Goal: Task Accomplishment & Management: Manage account settings

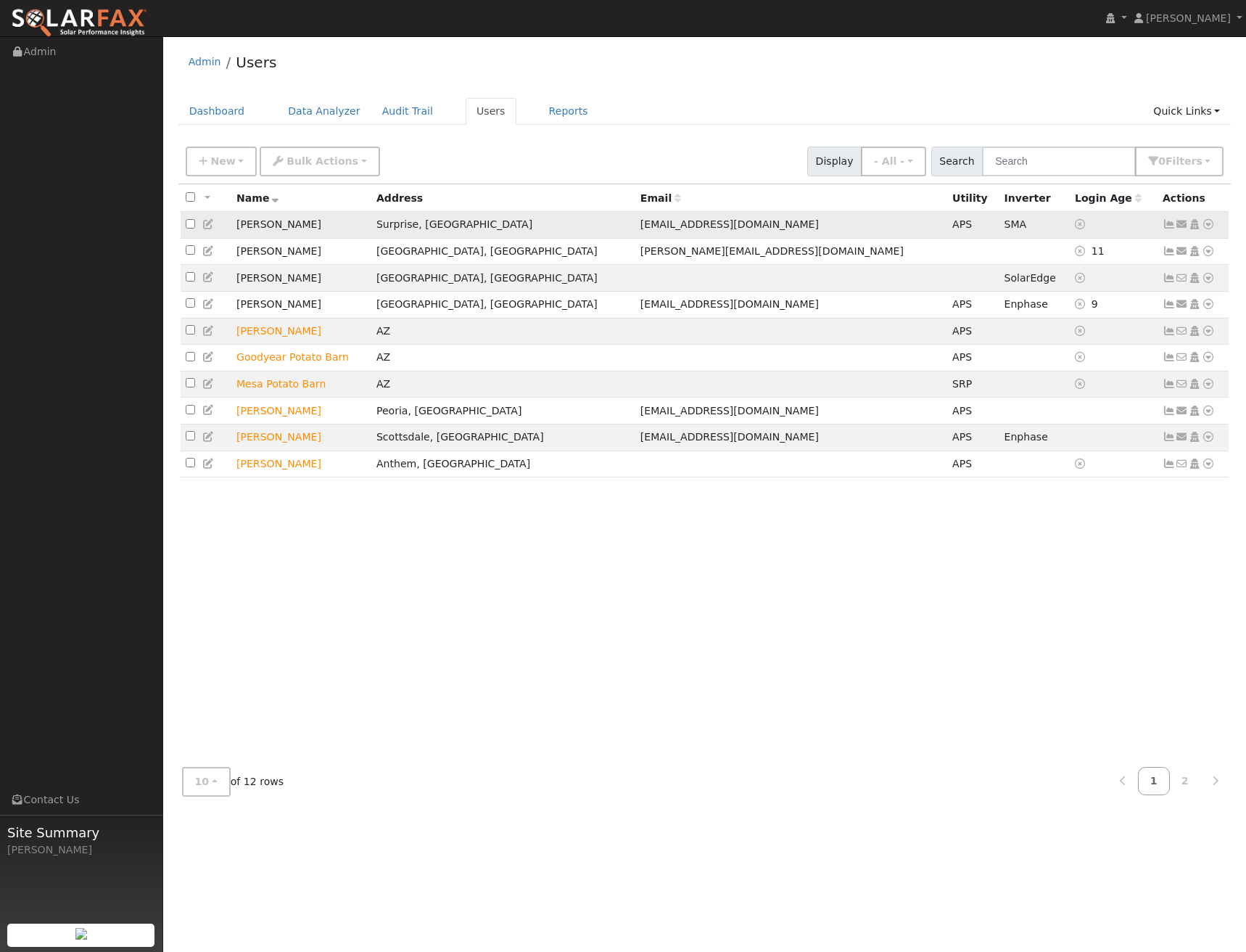
click at [1210, 223] on icon at bounding box center [1209, 224] width 13 height 10
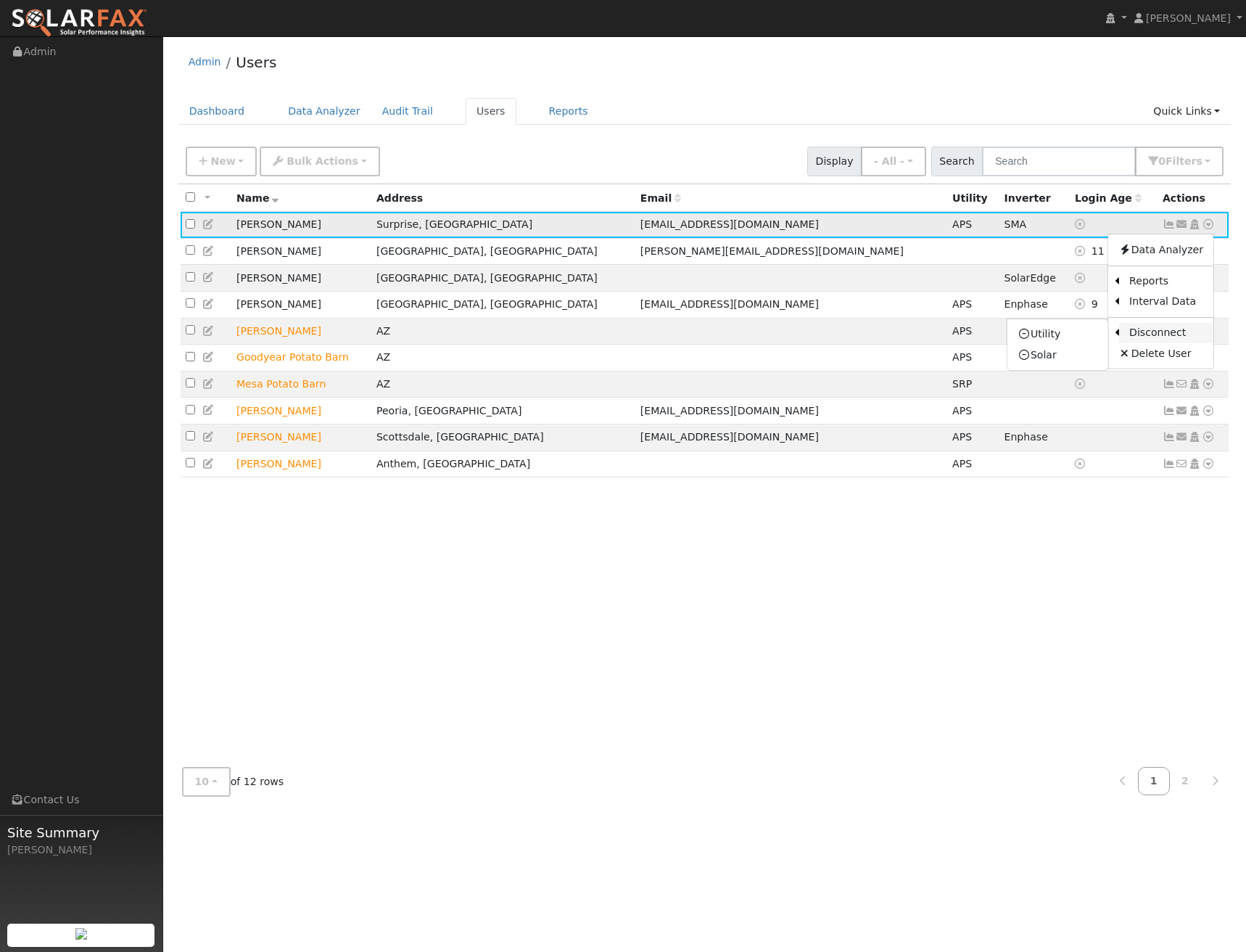
click at [1178, 328] on link "Disconnect" at bounding box center [1166, 332] width 95 height 20
click at [1212, 225] on icon at bounding box center [1209, 224] width 13 height 10
click at [1028, 338] on icon at bounding box center [1025, 334] width 13 height 10
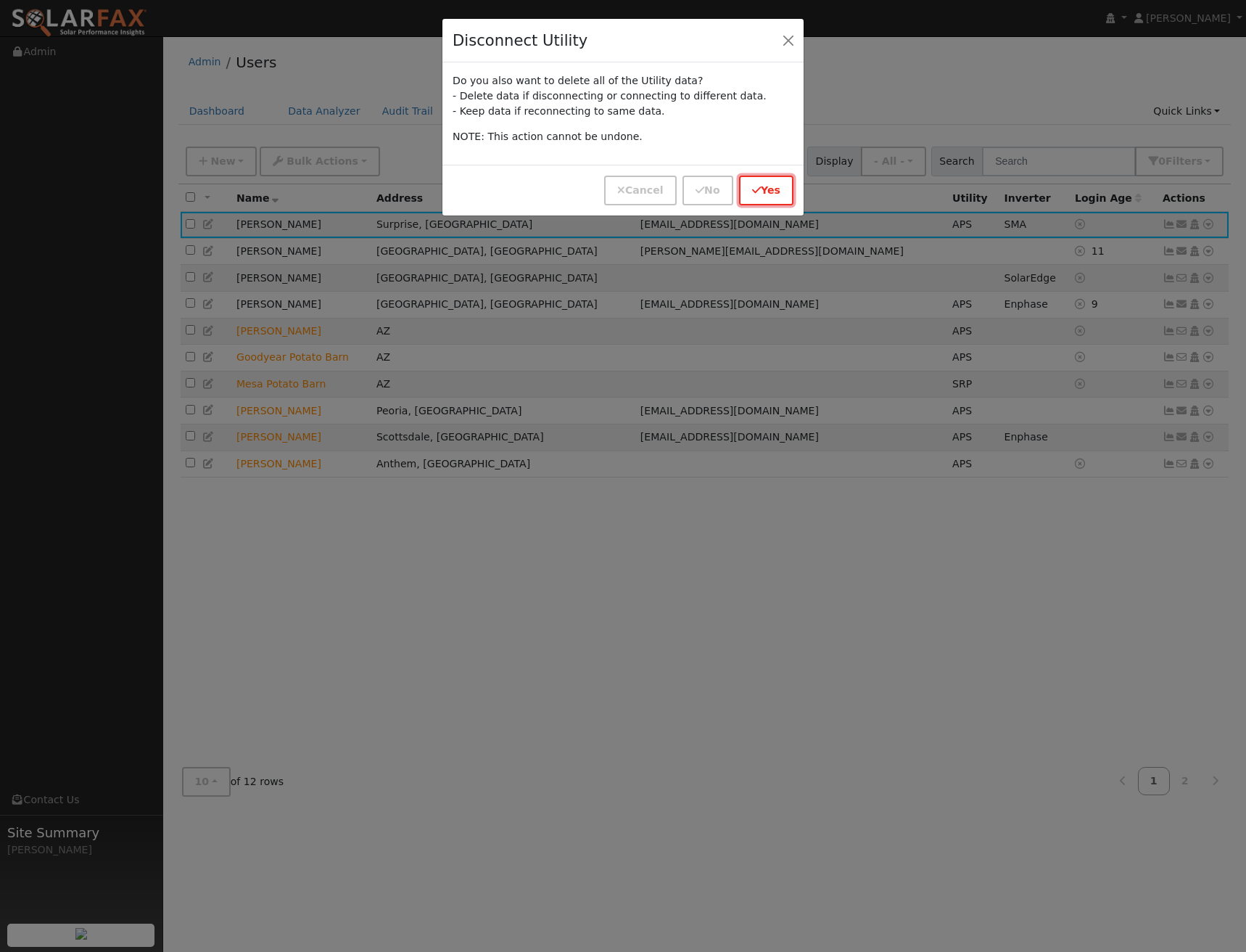
click at [758, 192] on icon "button" at bounding box center [757, 190] width 9 height 10
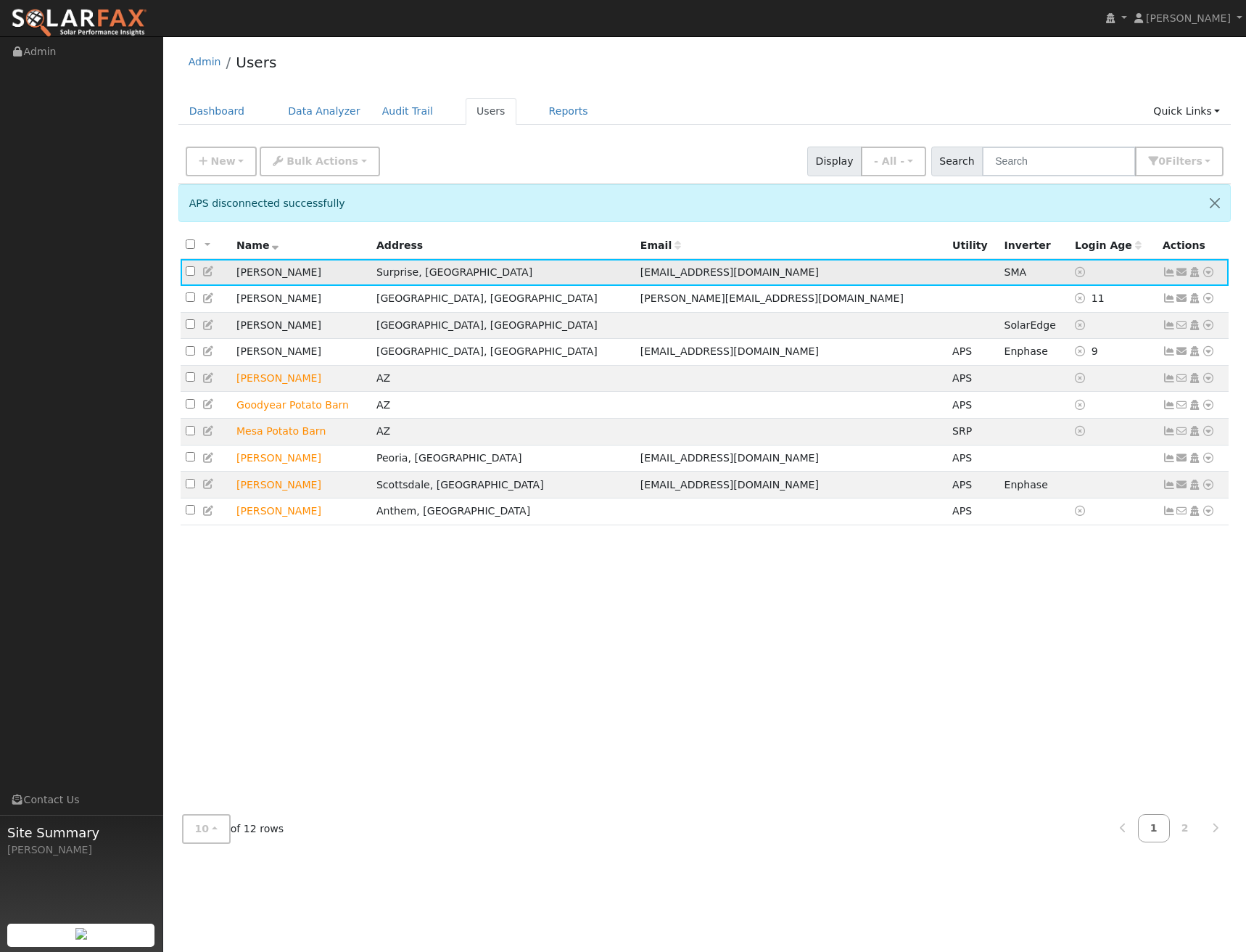
click at [1207, 273] on icon at bounding box center [1209, 272] width 13 height 10
click at [1031, 416] on icon at bounding box center [1025, 413] width 13 height 10
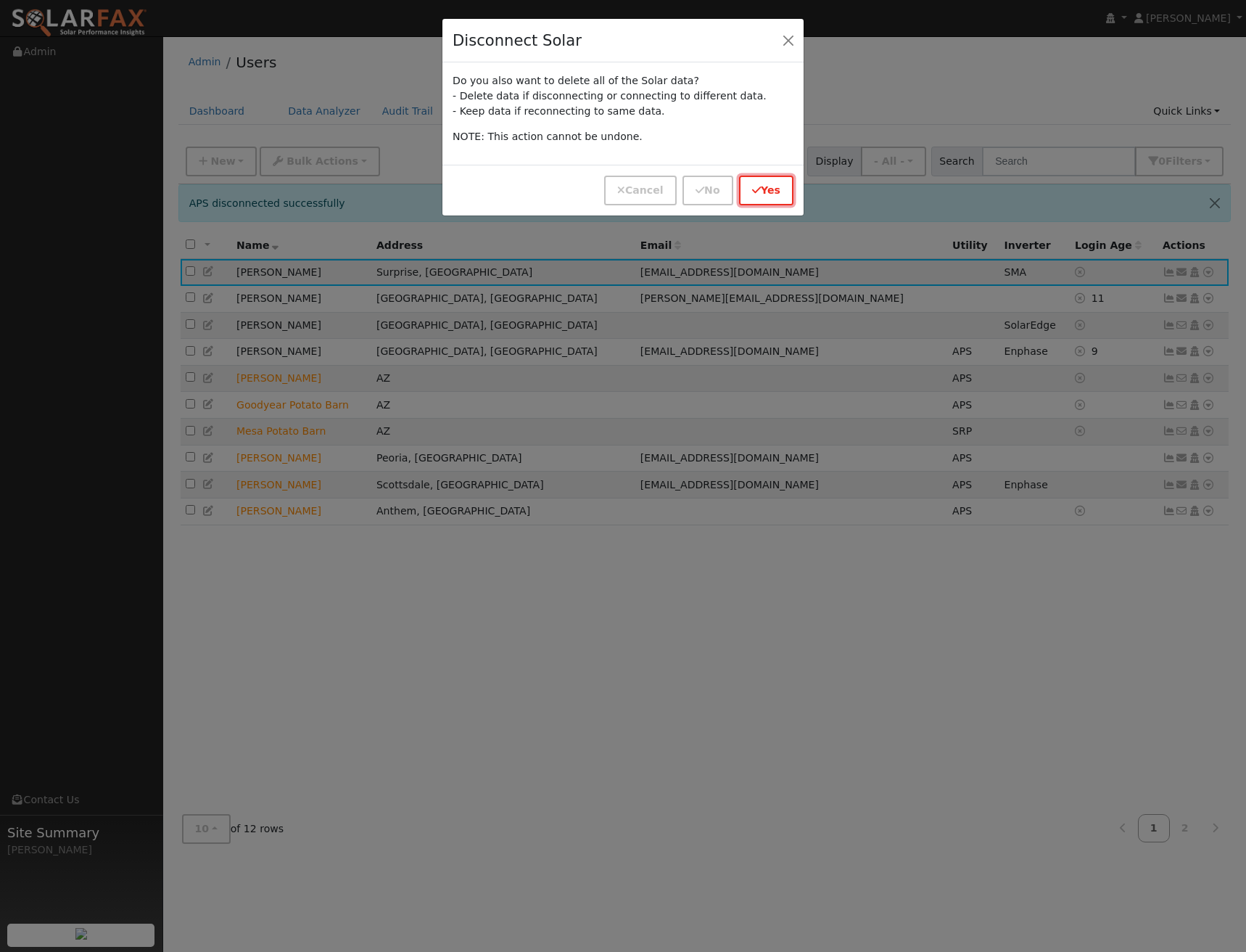
click at [751, 187] on button "Yes" at bounding box center [766, 191] width 54 height 30
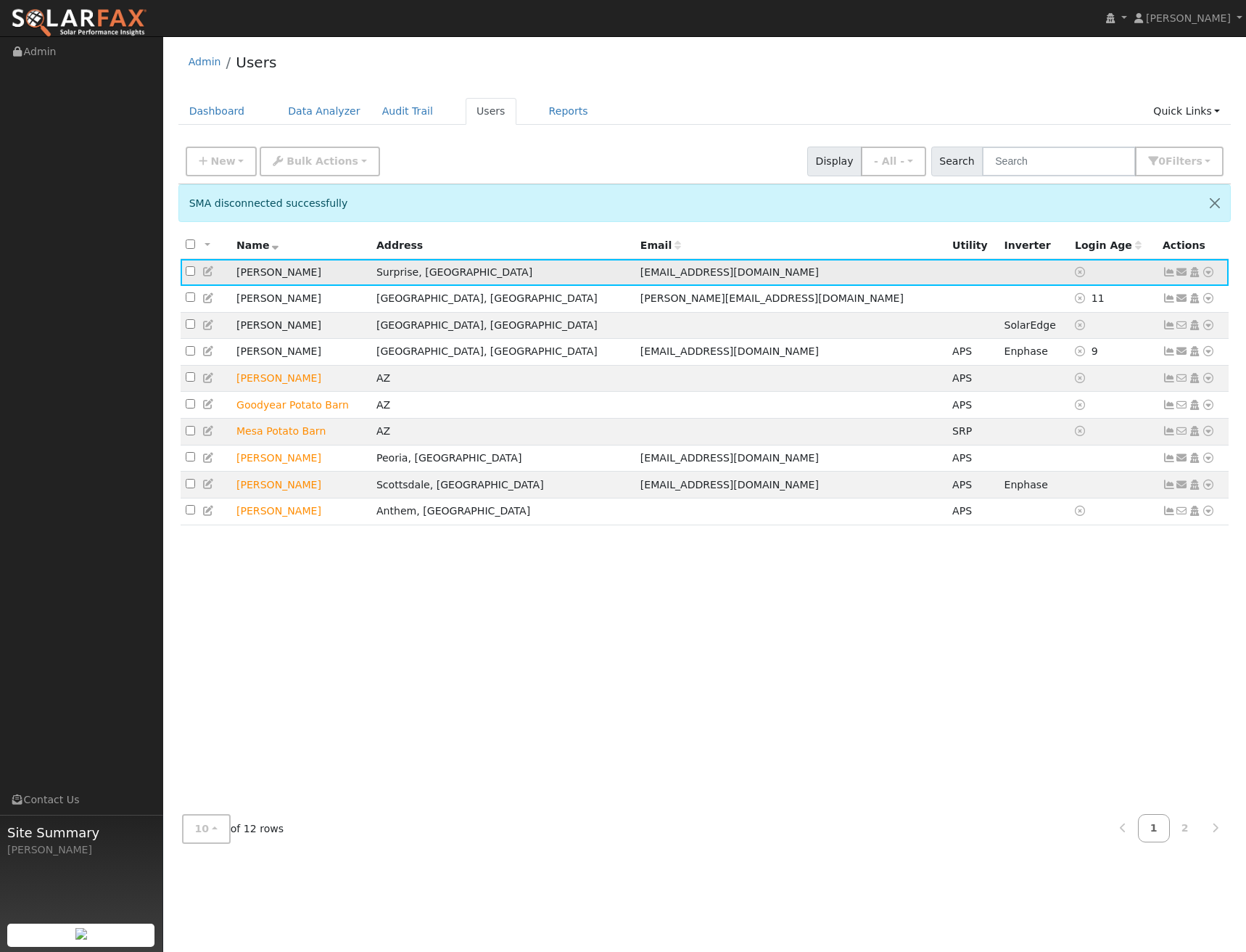
click at [1211, 277] on icon at bounding box center [1209, 272] width 13 height 10
click at [1157, 407] on link "Delete User" at bounding box center [1160, 411] width 105 height 20
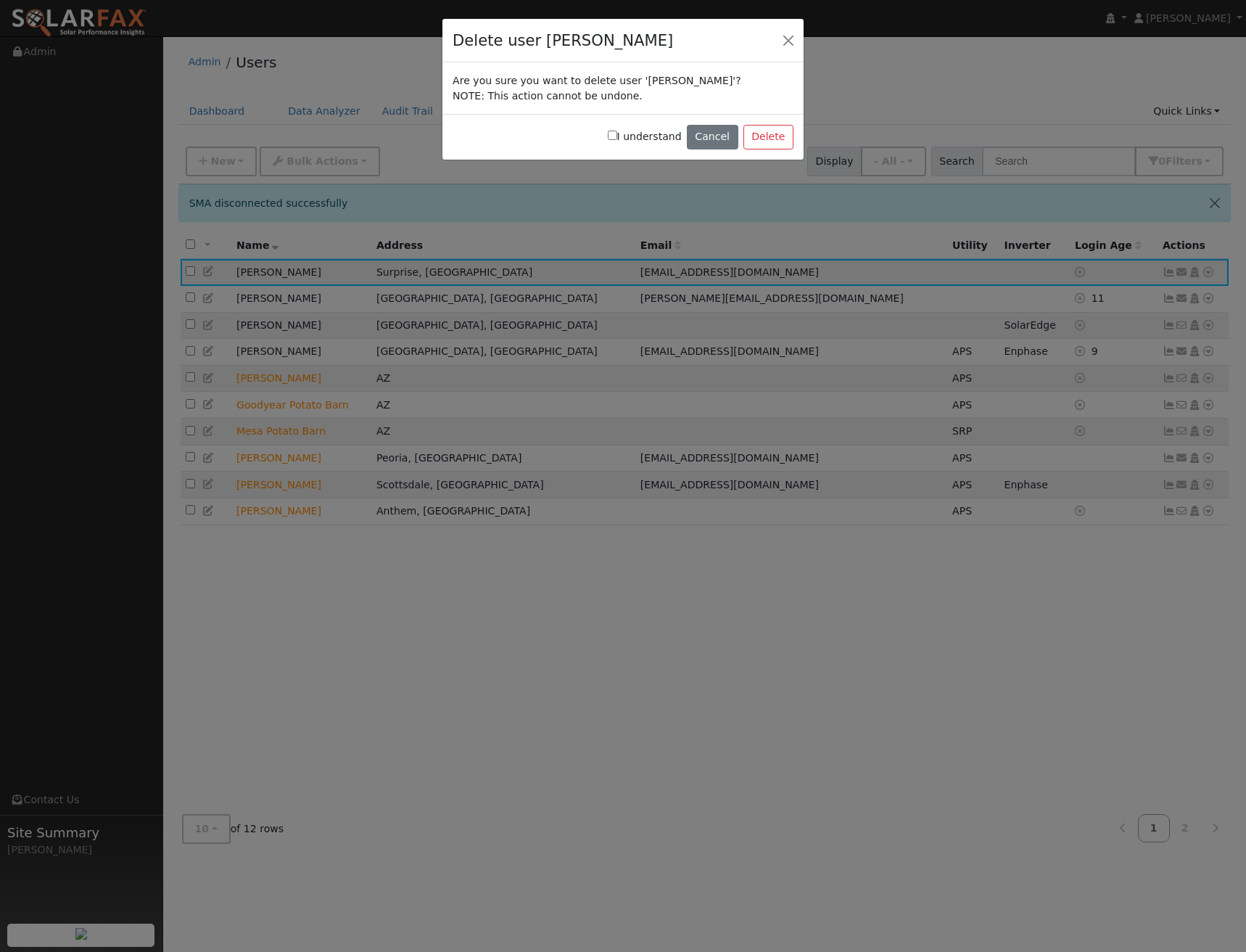
click at [617, 134] on input "I understand" at bounding box center [612, 135] width 10 height 10
checkbox input "true"
click at [763, 136] on button "Delete" at bounding box center [768, 137] width 50 height 25
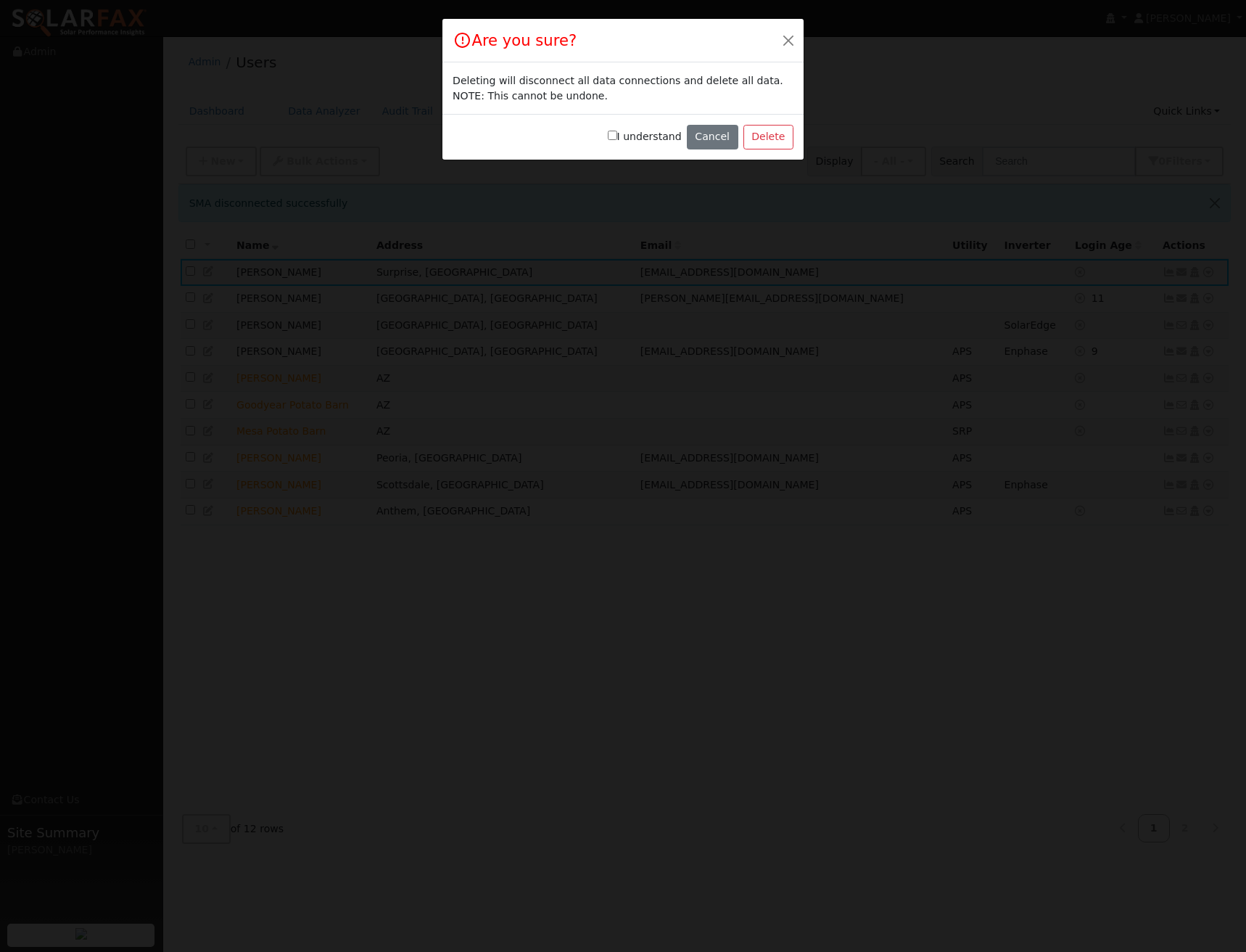
click at [617, 136] on input "I understand" at bounding box center [612, 135] width 10 height 10
checkbox input "true"
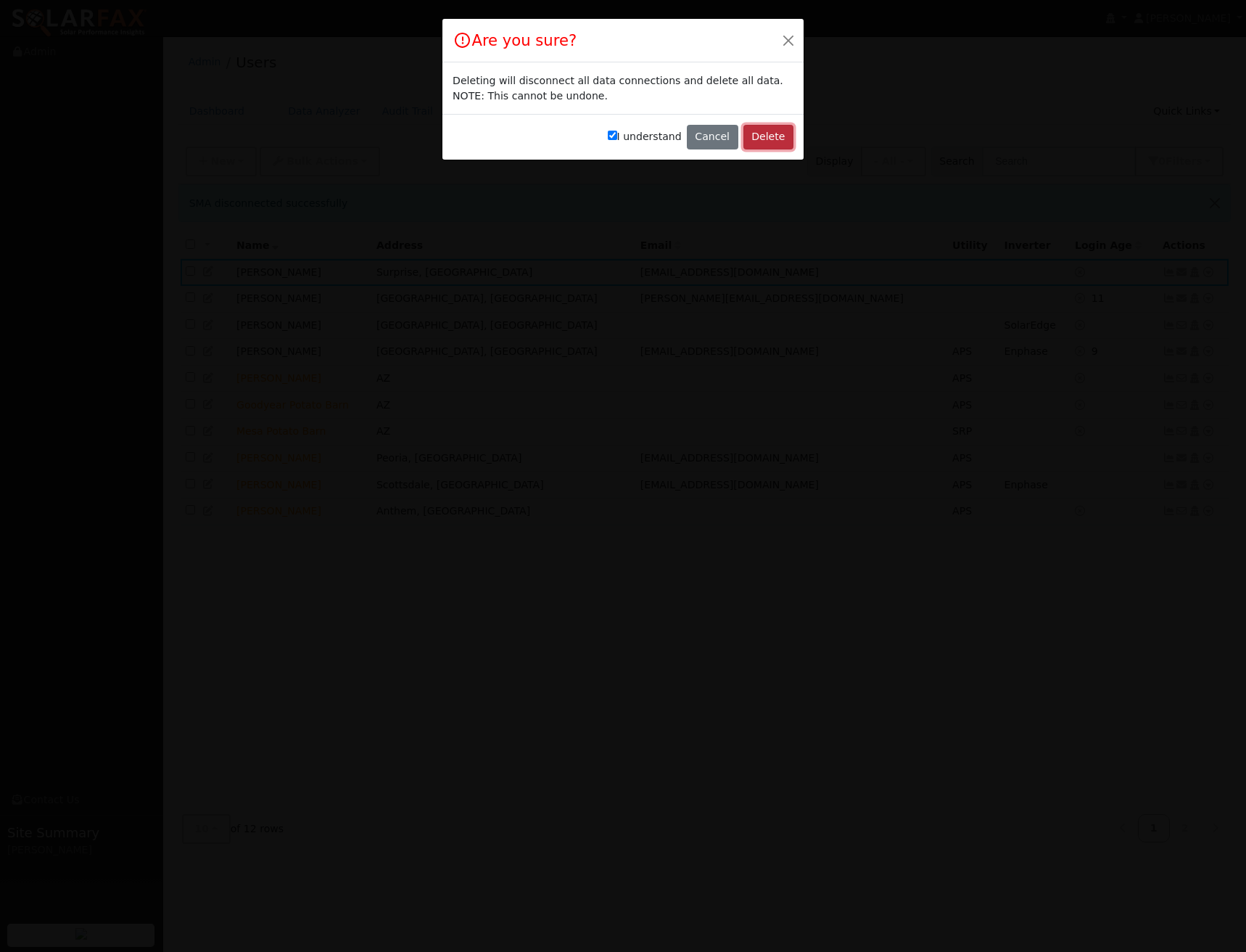
click at [775, 130] on button "Delete" at bounding box center [768, 137] width 50 height 25
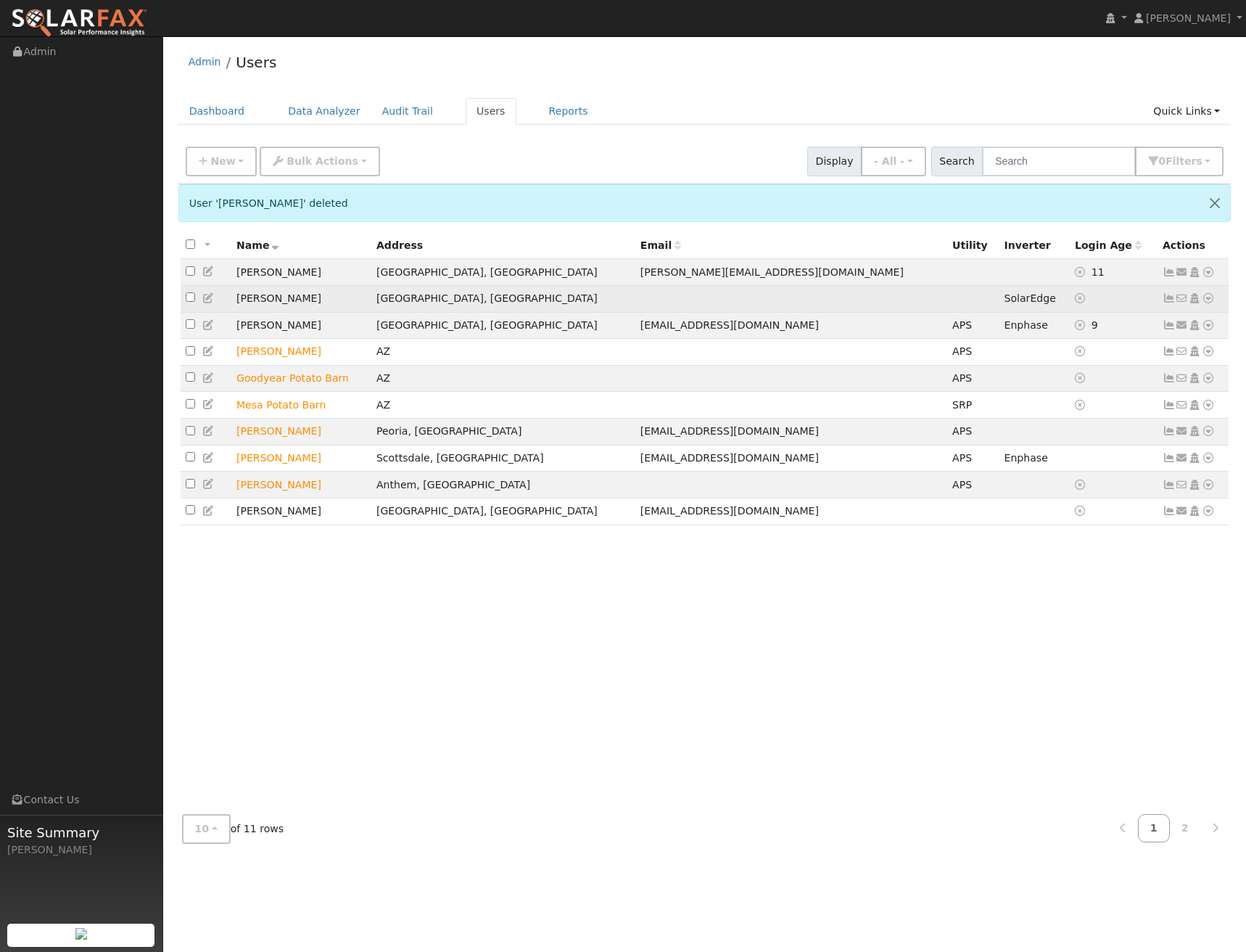
click at [1207, 299] on icon at bounding box center [1209, 299] width 13 height 10
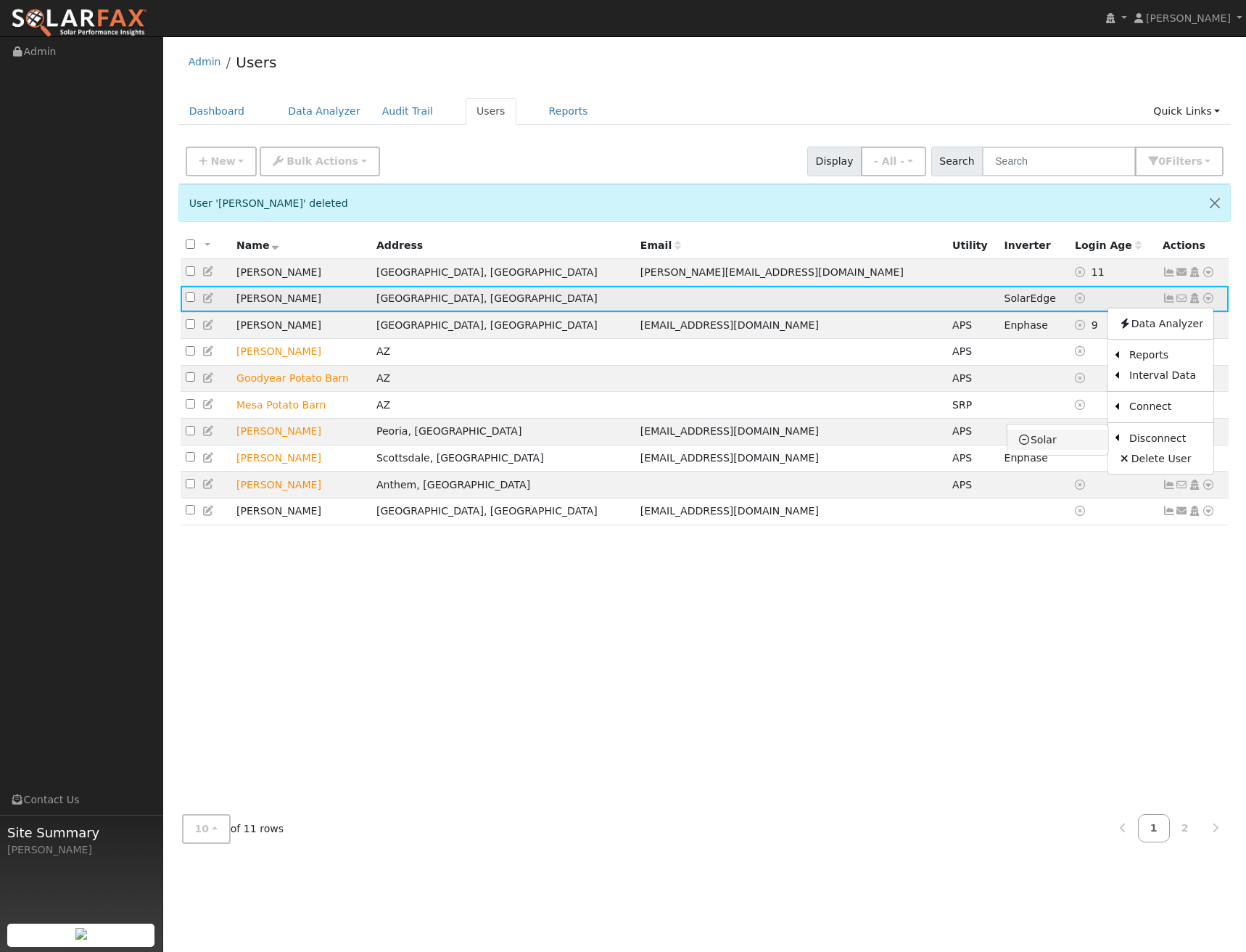
click at [1040, 439] on link "Solar" at bounding box center [1058, 439] width 101 height 20
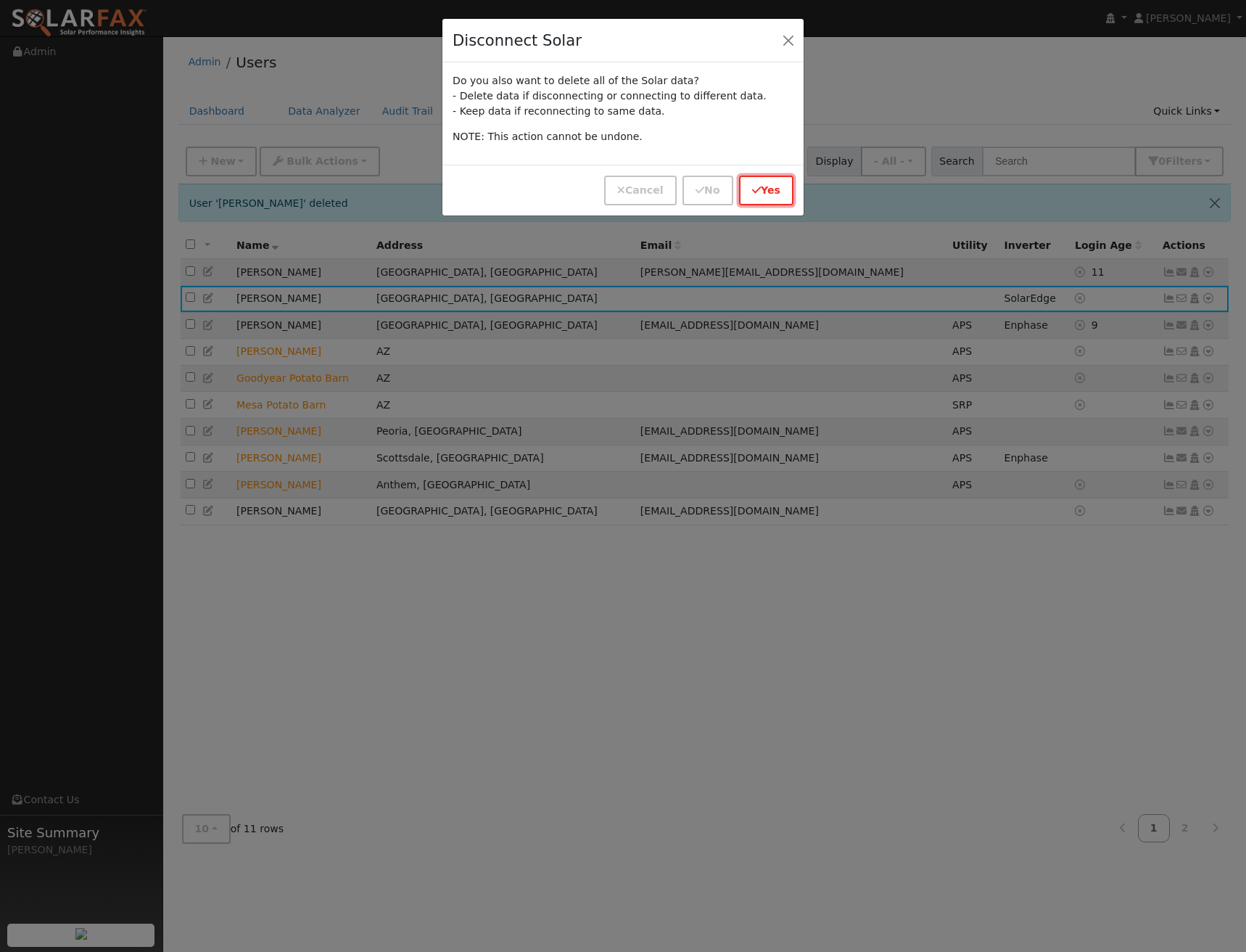
click at [782, 198] on button "Yes" at bounding box center [766, 191] width 54 height 30
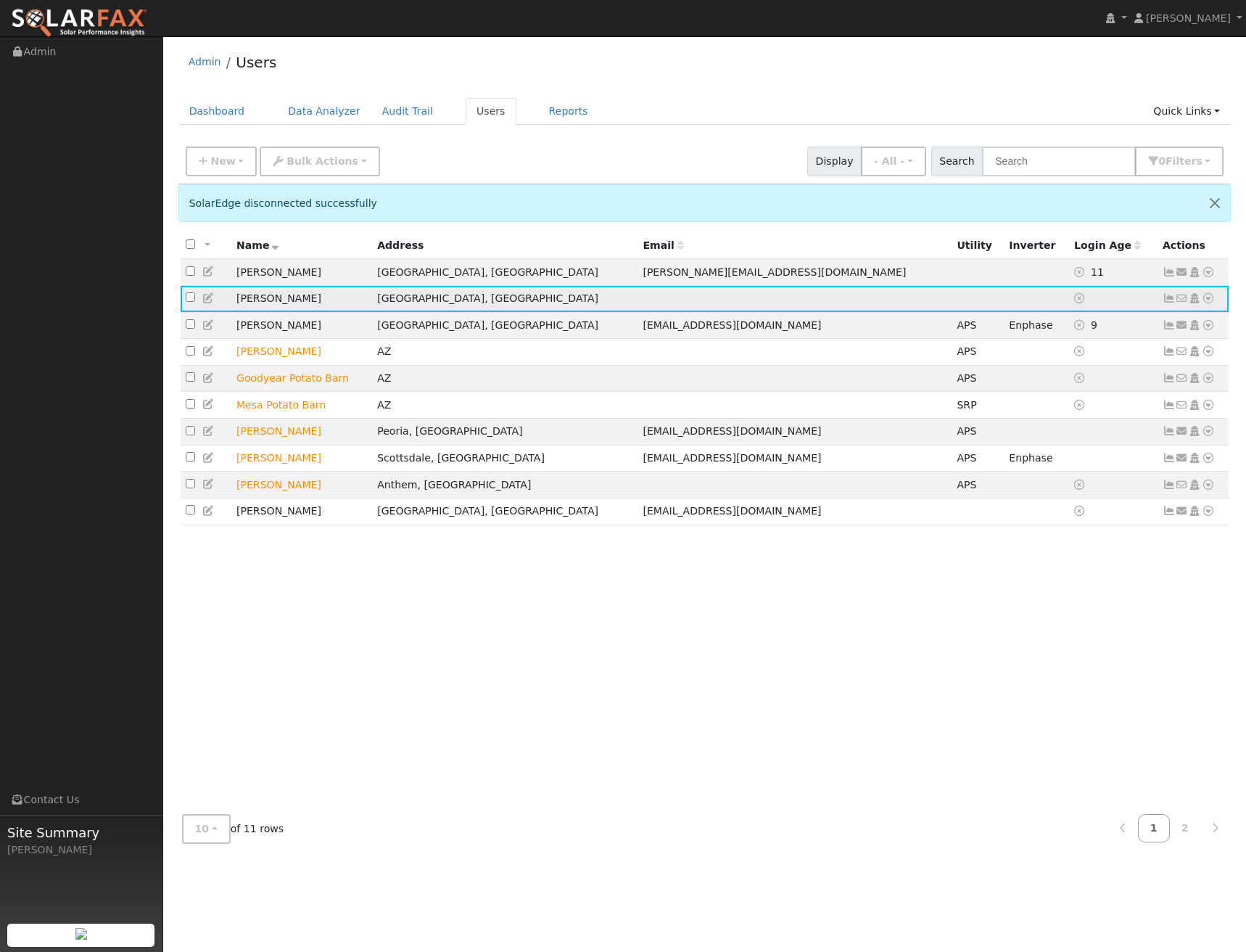
click at [1205, 303] on icon at bounding box center [1209, 299] width 13 height 10
click at [1144, 445] on link "Delete User" at bounding box center [1160, 438] width 105 height 20
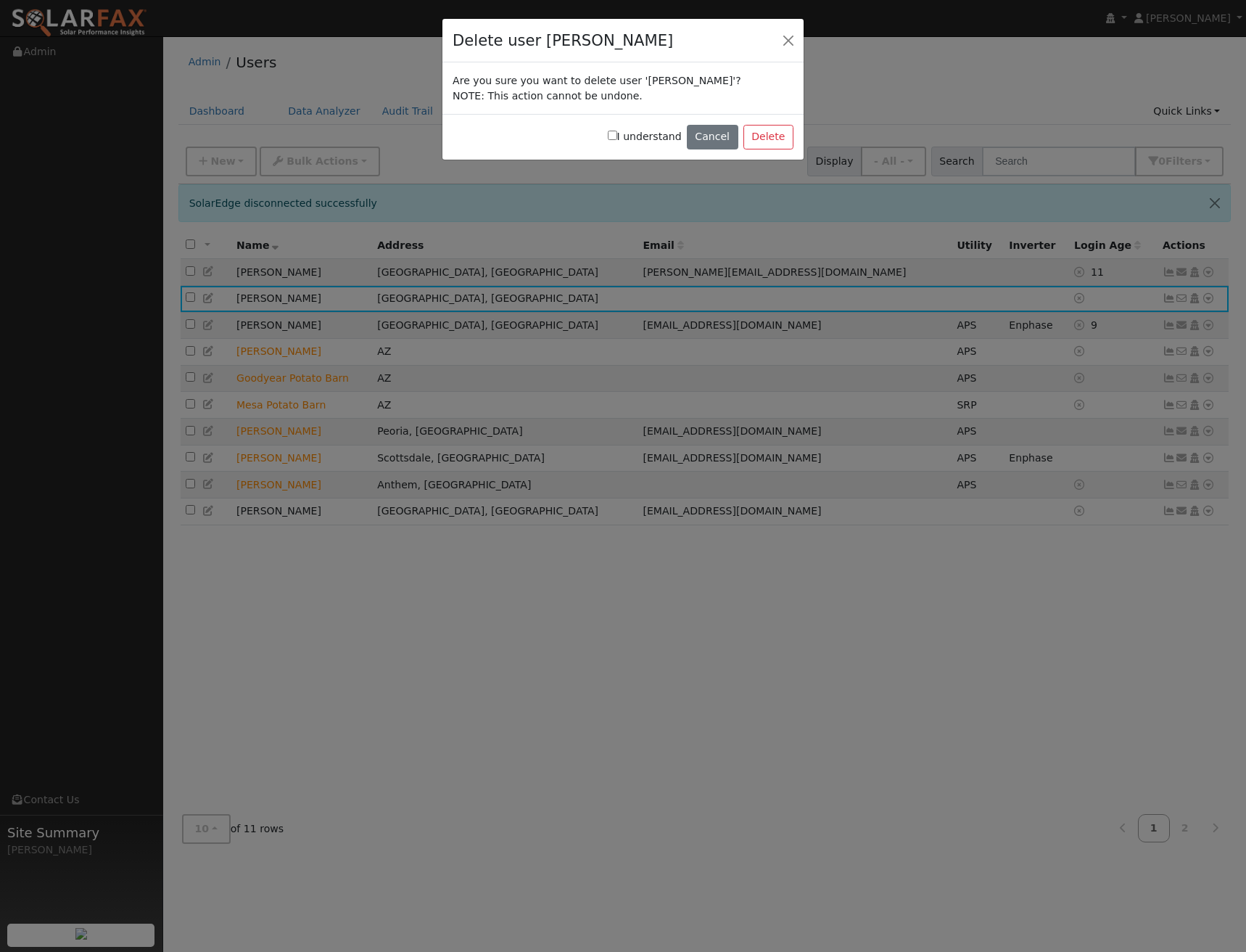
click at [617, 140] on input "I understand" at bounding box center [612, 135] width 10 height 10
checkbox input "true"
click at [766, 142] on button "Delete" at bounding box center [768, 137] width 50 height 25
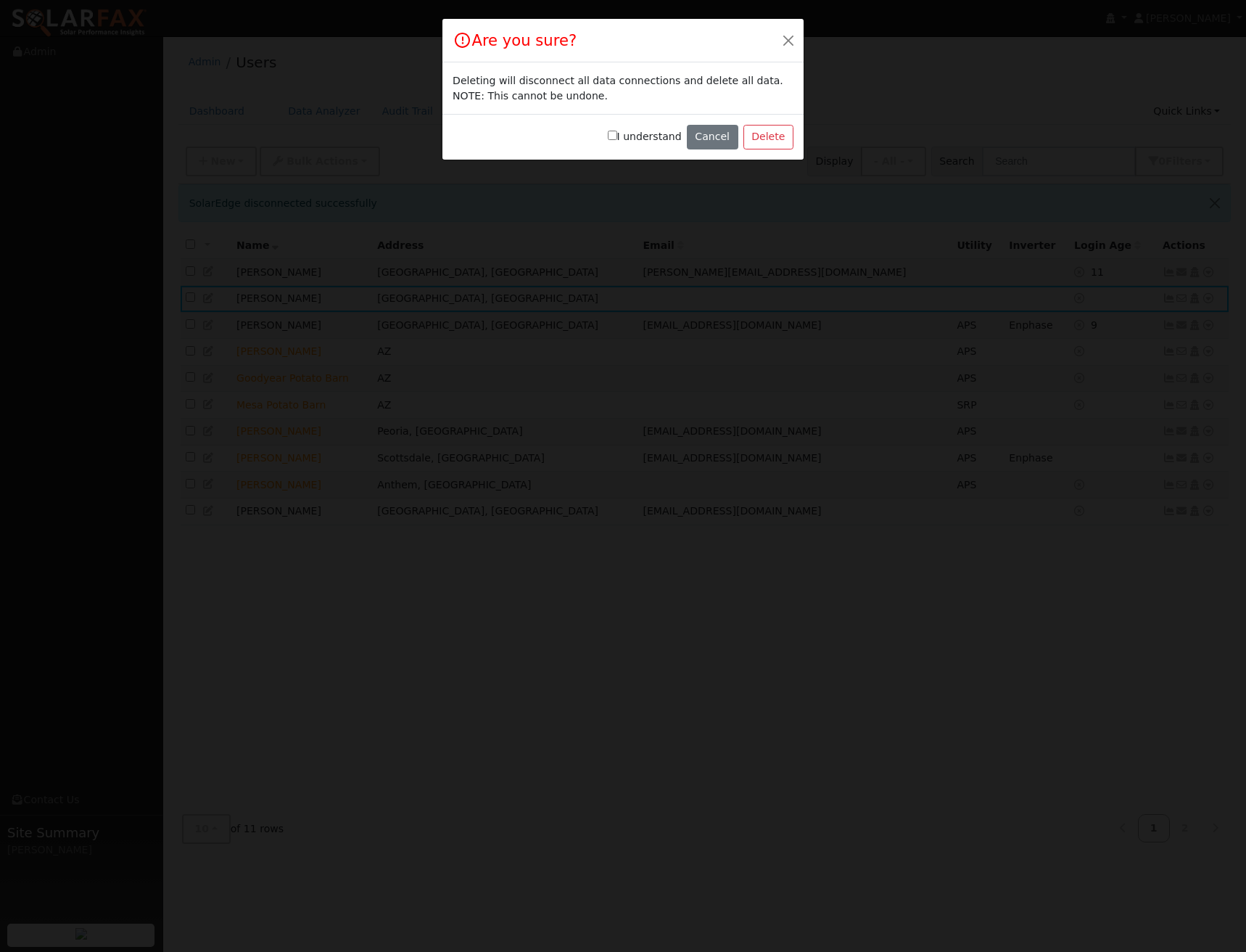
click at [617, 135] on div "I understand Cancel Delete" at bounding box center [623, 136] width 361 height 45
click at [635, 137] on label "I understand" at bounding box center [644, 136] width 74 height 15
click at [617, 137] on input "I understand" at bounding box center [612, 135] width 10 height 10
checkbox input "true"
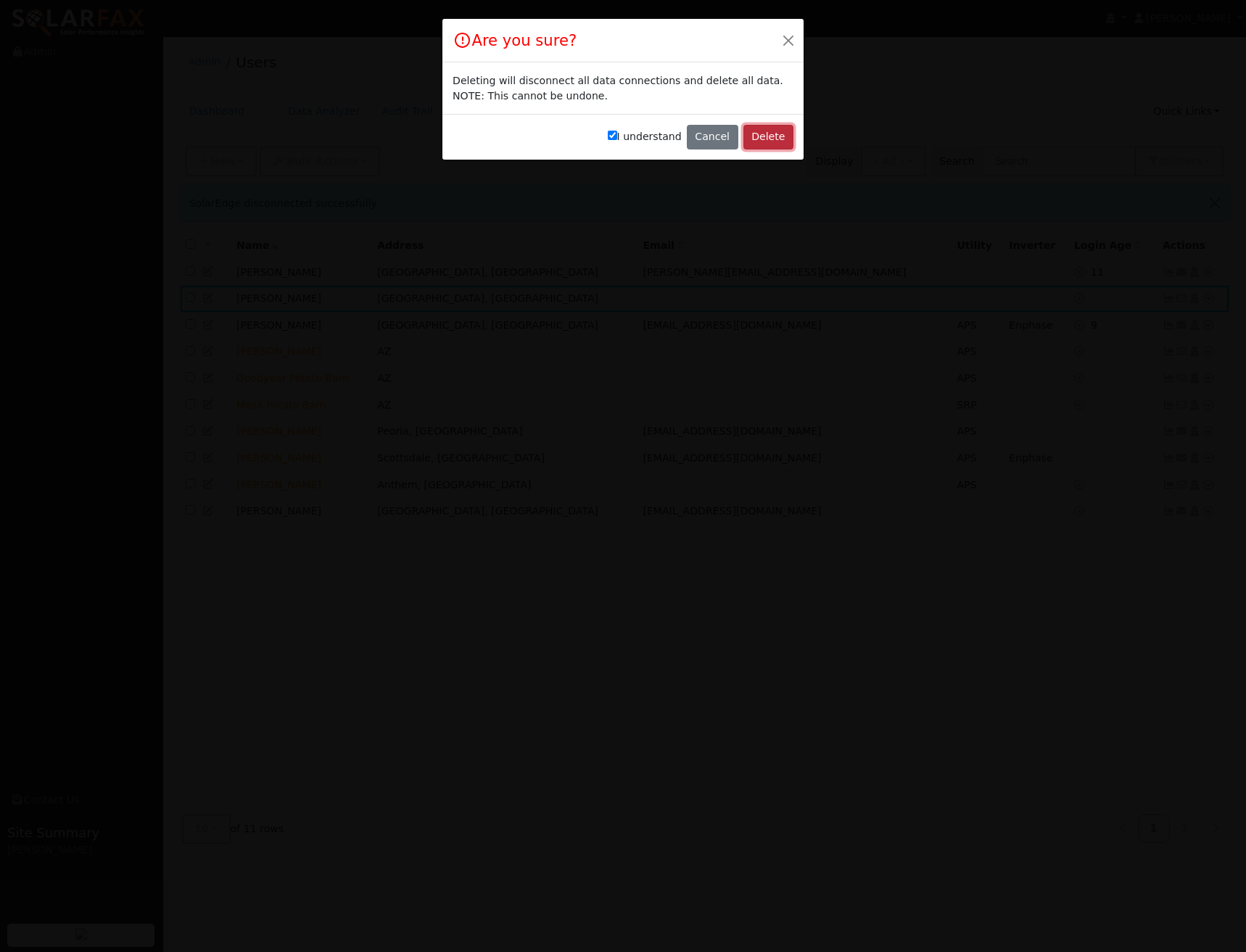
click at [759, 136] on button "Delete" at bounding box center [768, 137] width 50 height 25
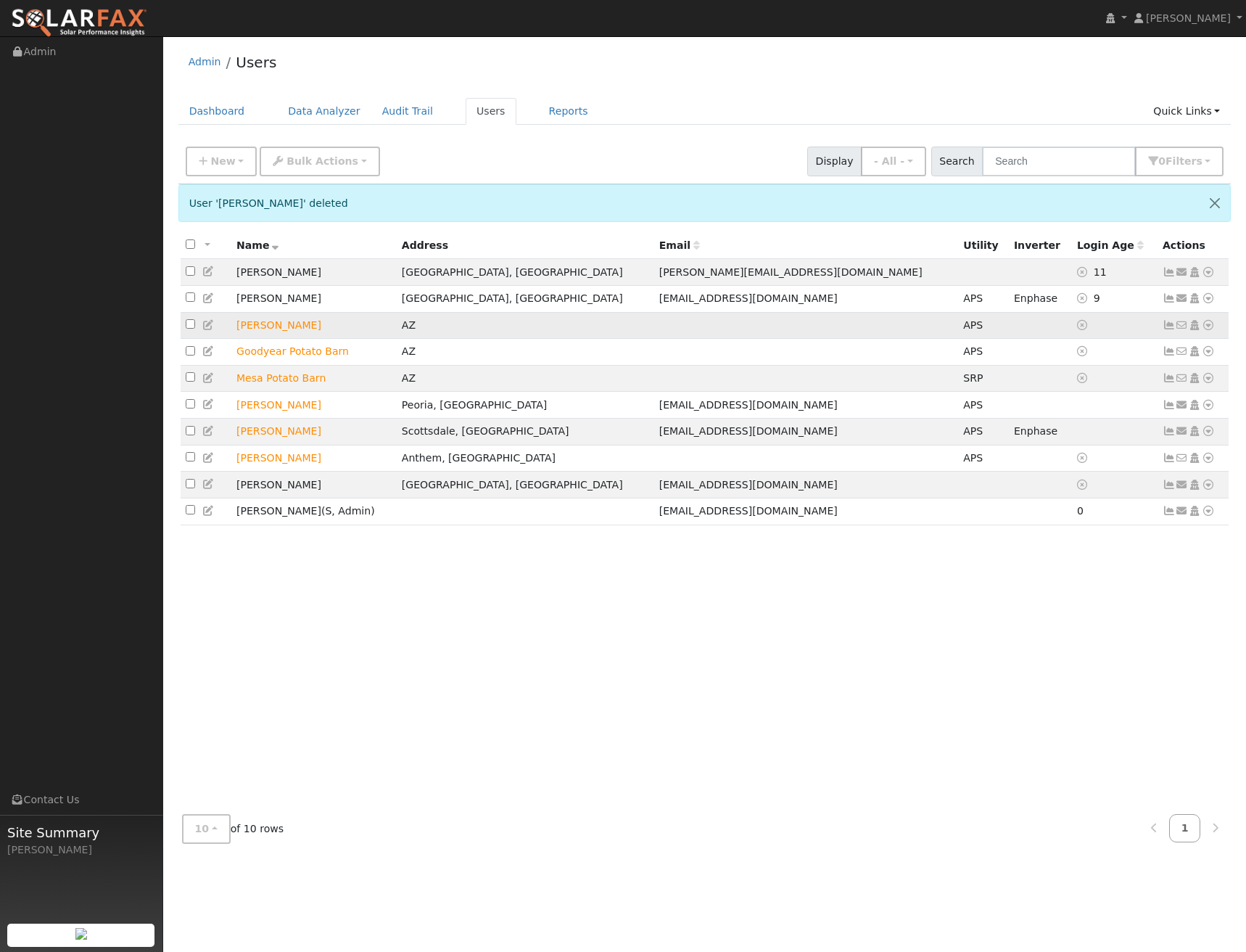
click at [1210, 327] on icon at bounding box center [1209, 326] width 13 height 10
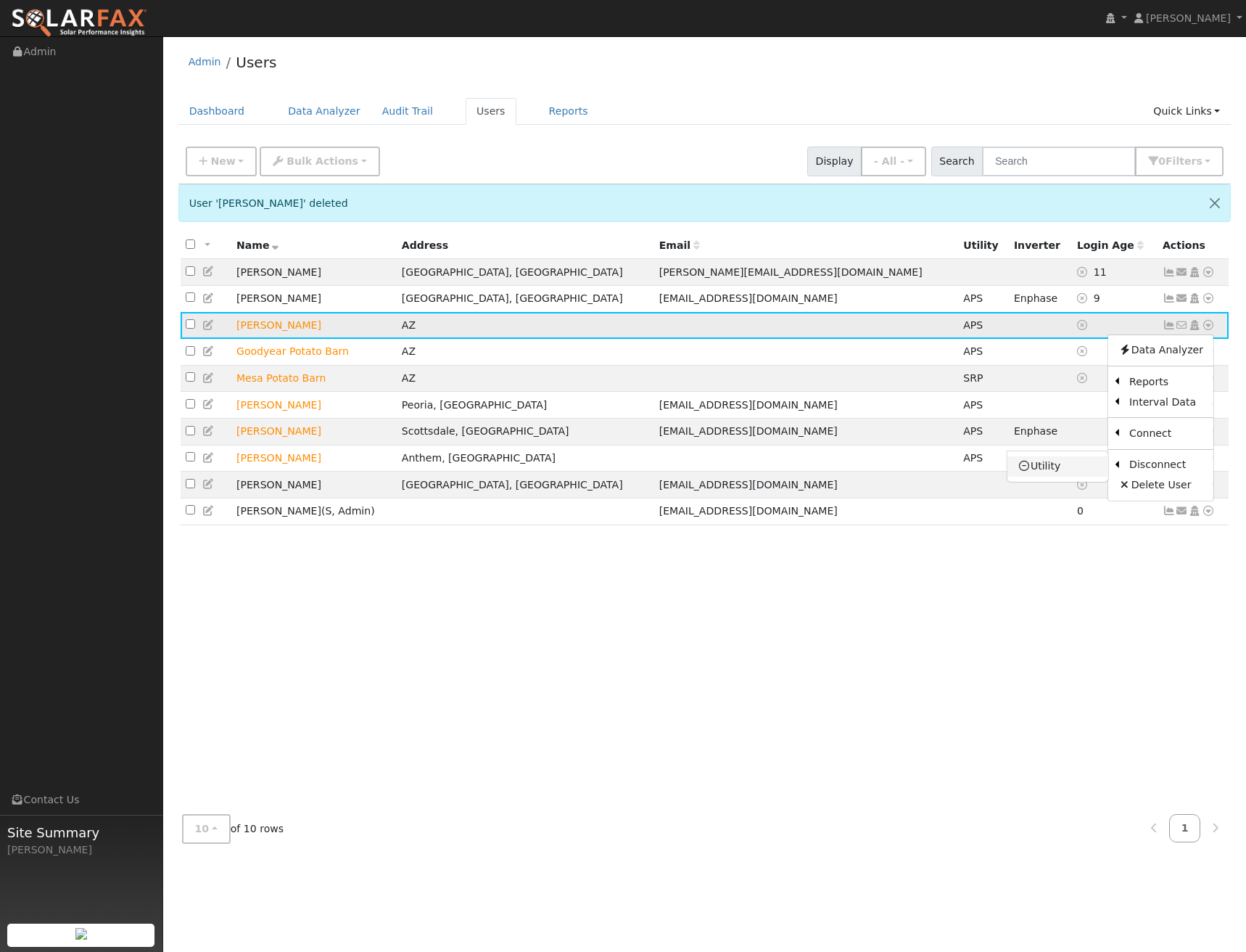
click at [1031, 468] on icon at bounding box center [1025, 466] width 13 height 10
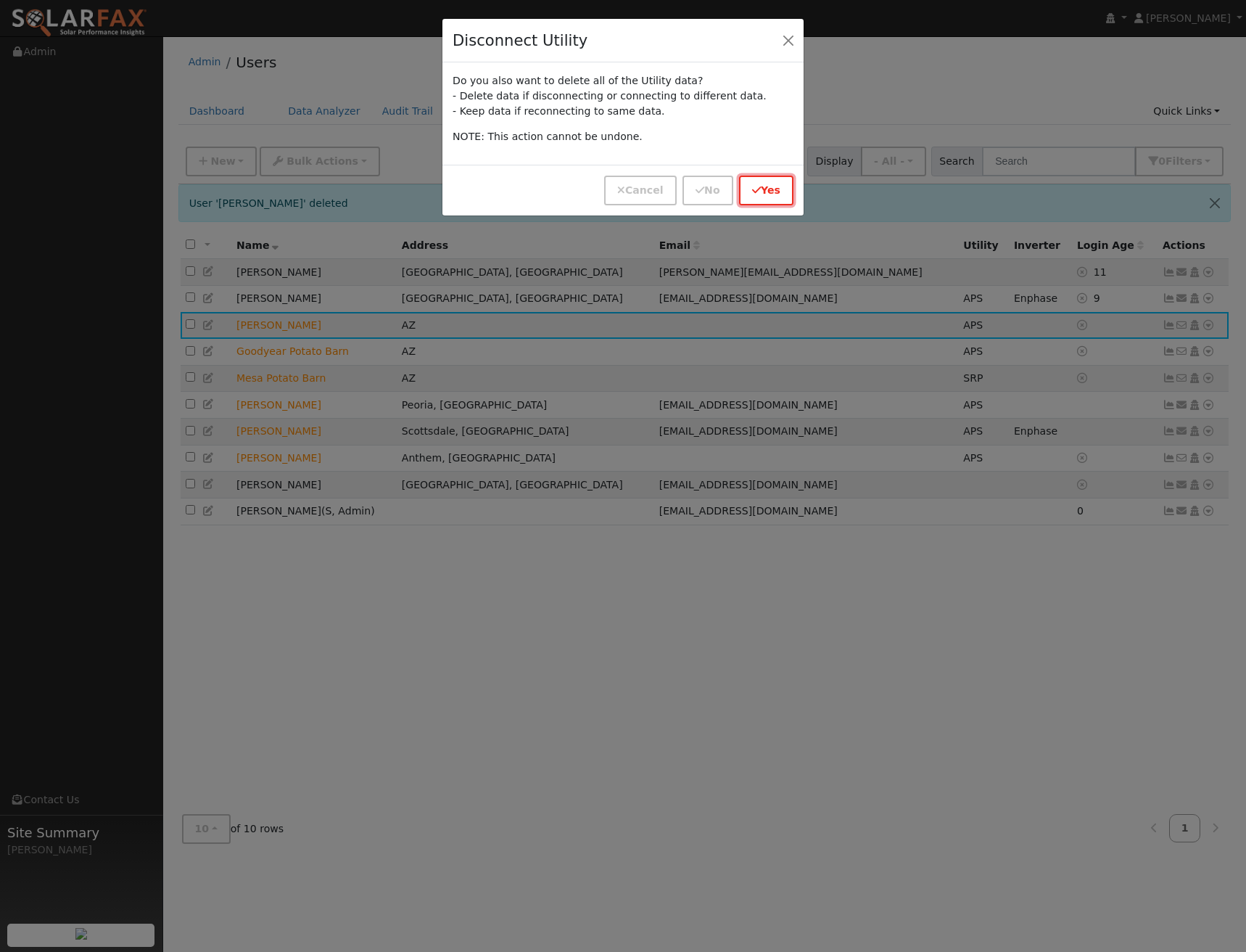
click at [763, 182] on button "Yes" at bounding box center [766, 191] width 54 height 30
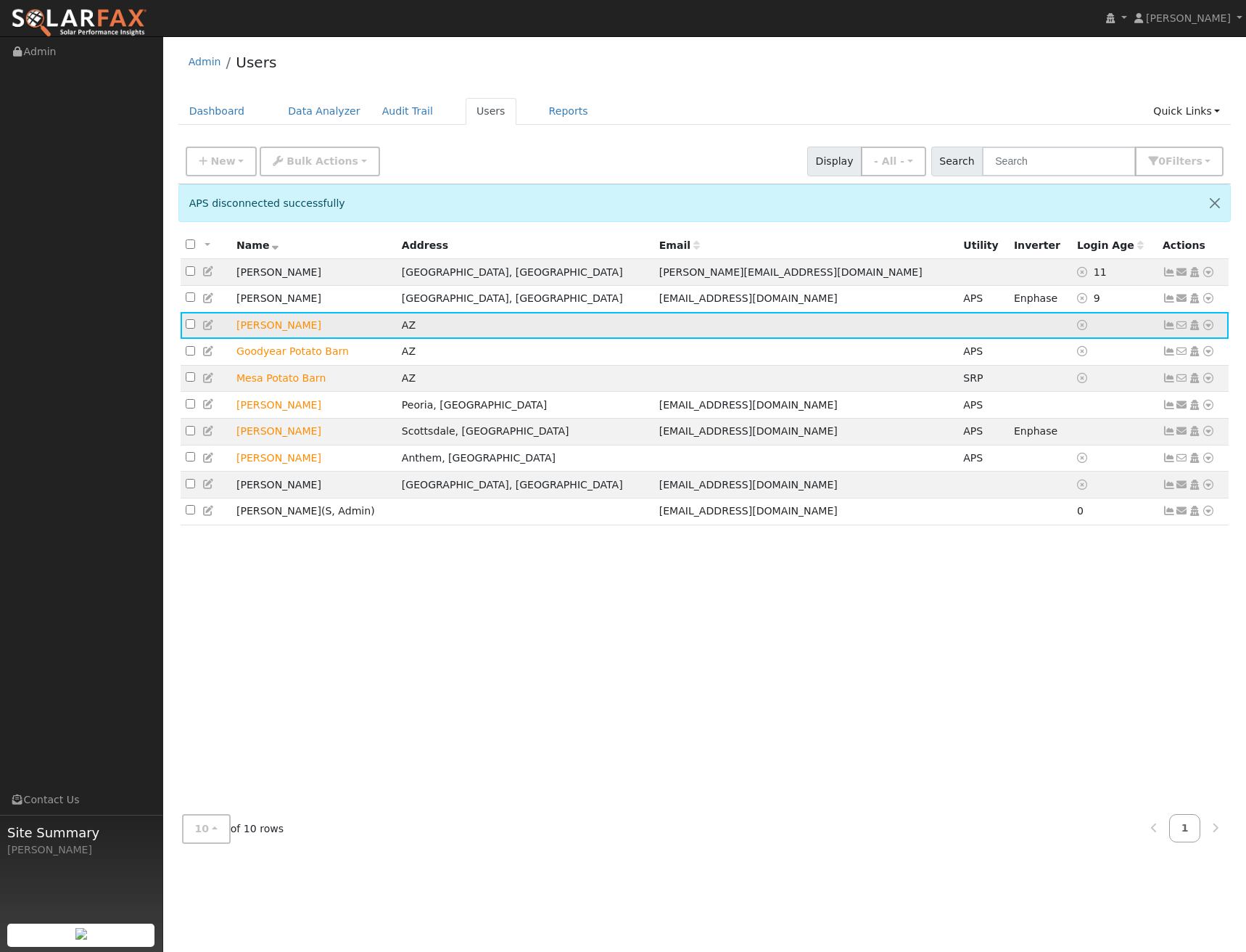
click at [1210, 328] on icon at bounding box center [1209, 326] width 13 height 10
click at [1179, 462] on link "Delete User" at bounding box center [1160, 465] width 105 height 20
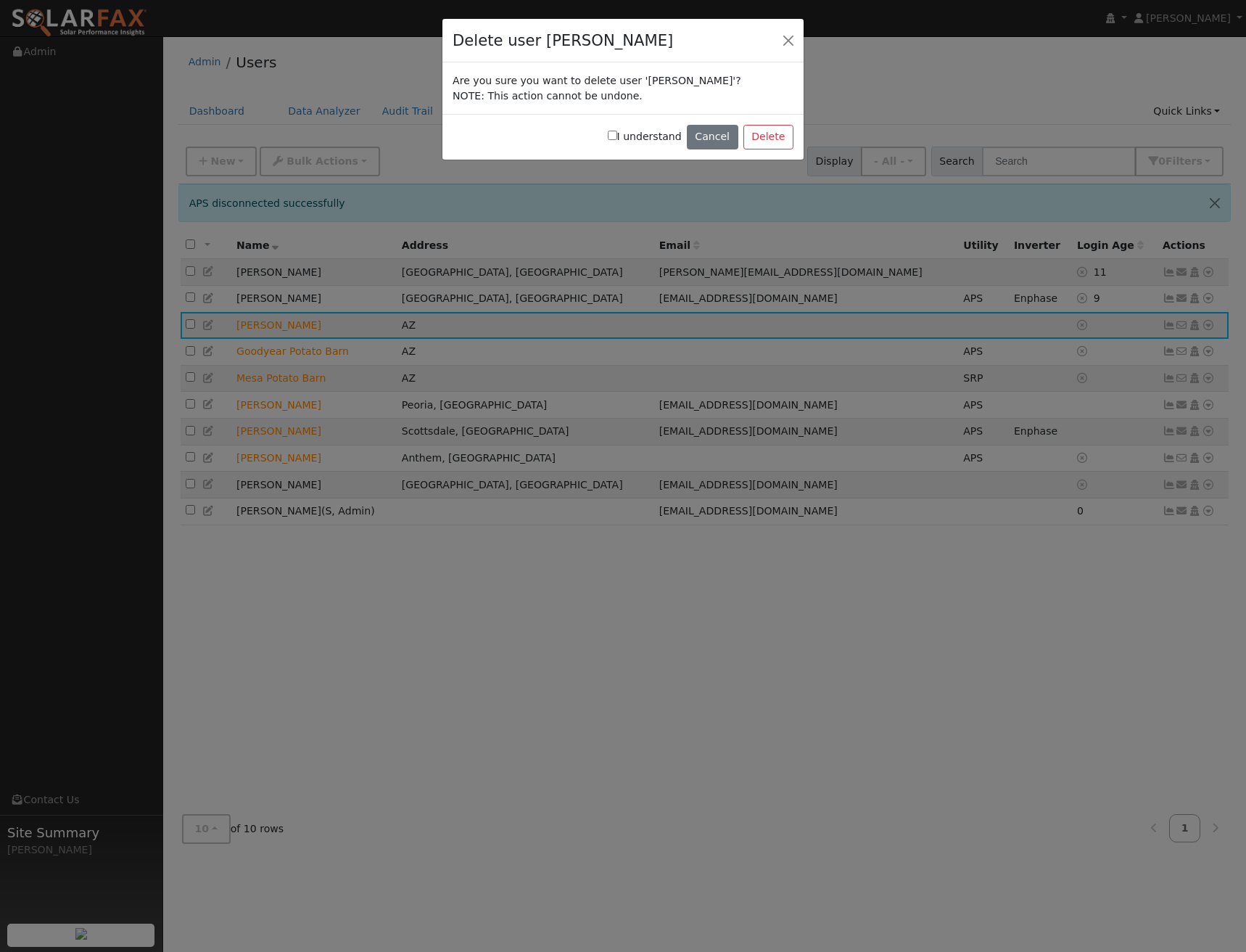
click at [617, 136] on input "I understand" at bounding box center [612, 135] width 10 height 10
checkbox input "true"
click at [766, 136] on button "Delete" at bounding box center [768, 137] width 50 height 25
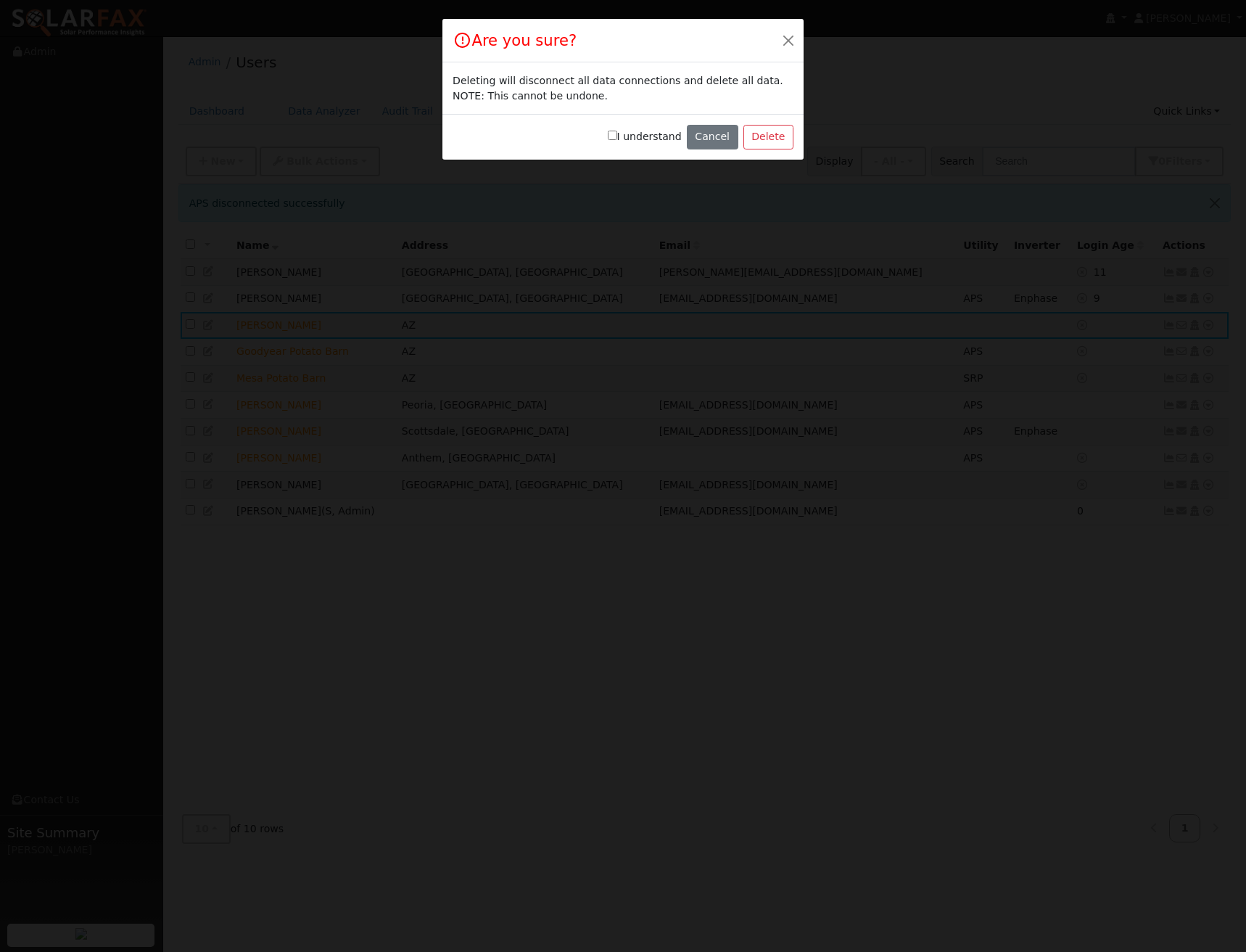
click at [617, 138] on input "I understand" at bounding box center [612, 135] width 10 height 10
checkbox input "true"
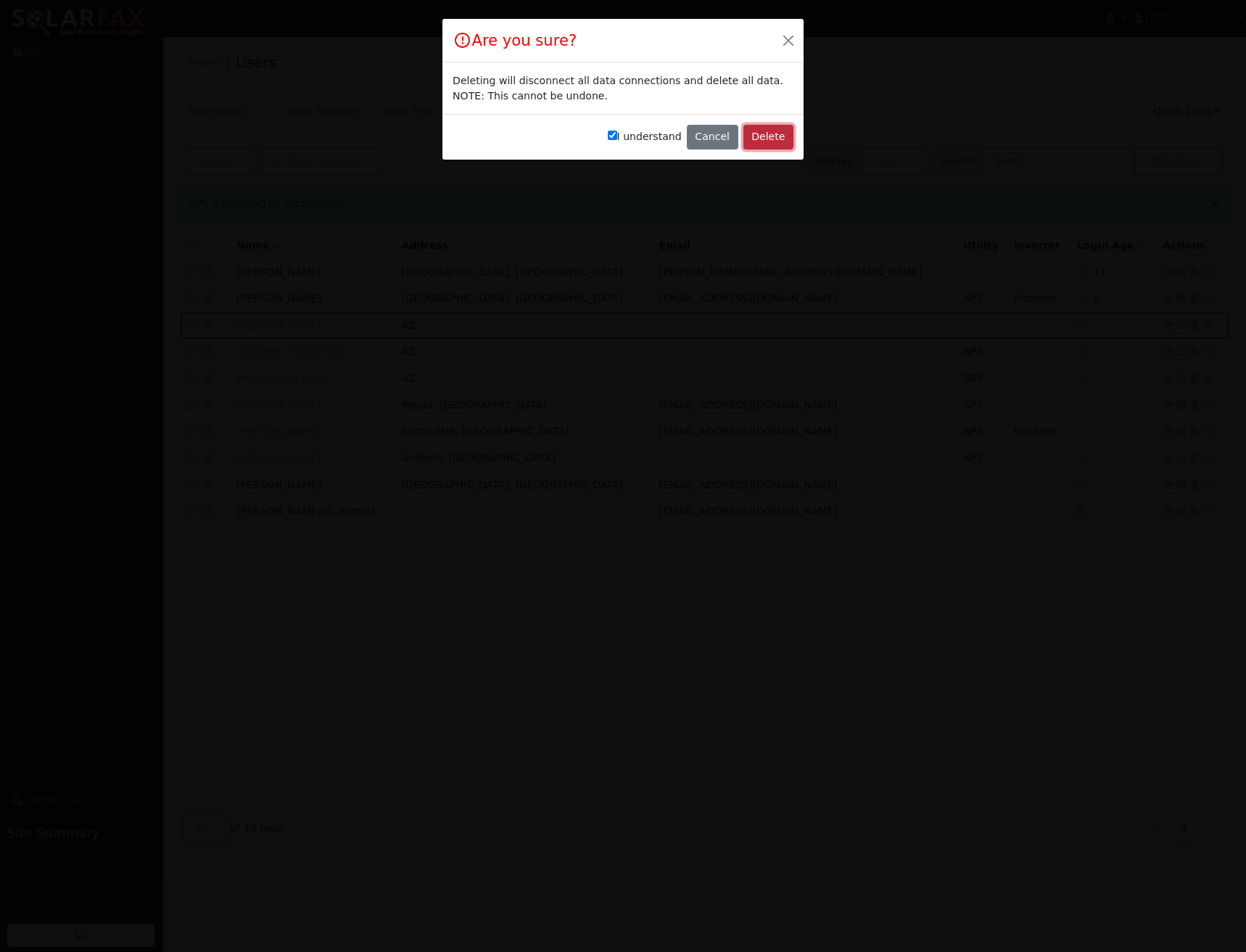
click at [777, 145] on button "Delete" at bounding box center [768, 137] width 50 height 25
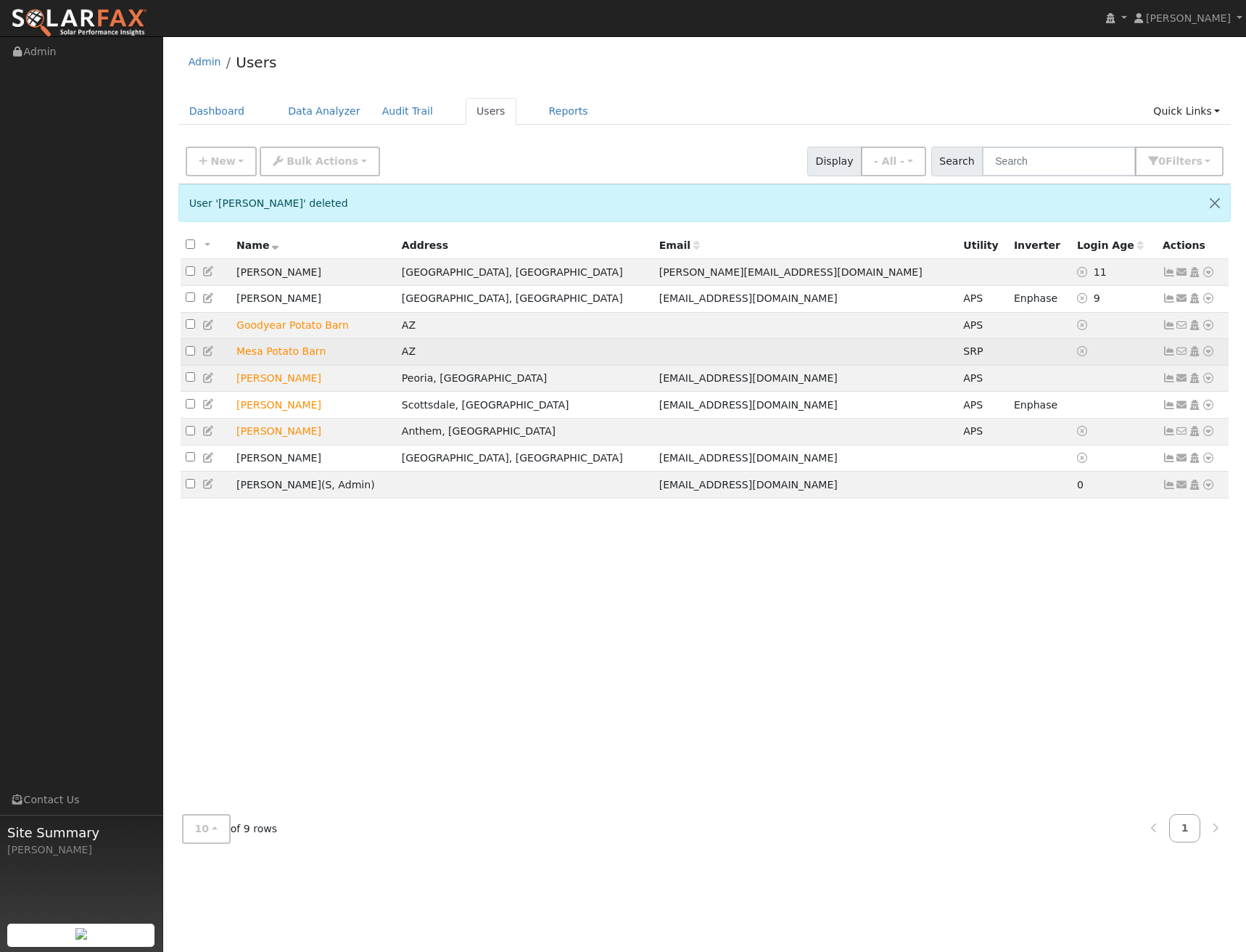
click at [1207, 355] on icon at bounding box center [1209, 352] width 13 height 10
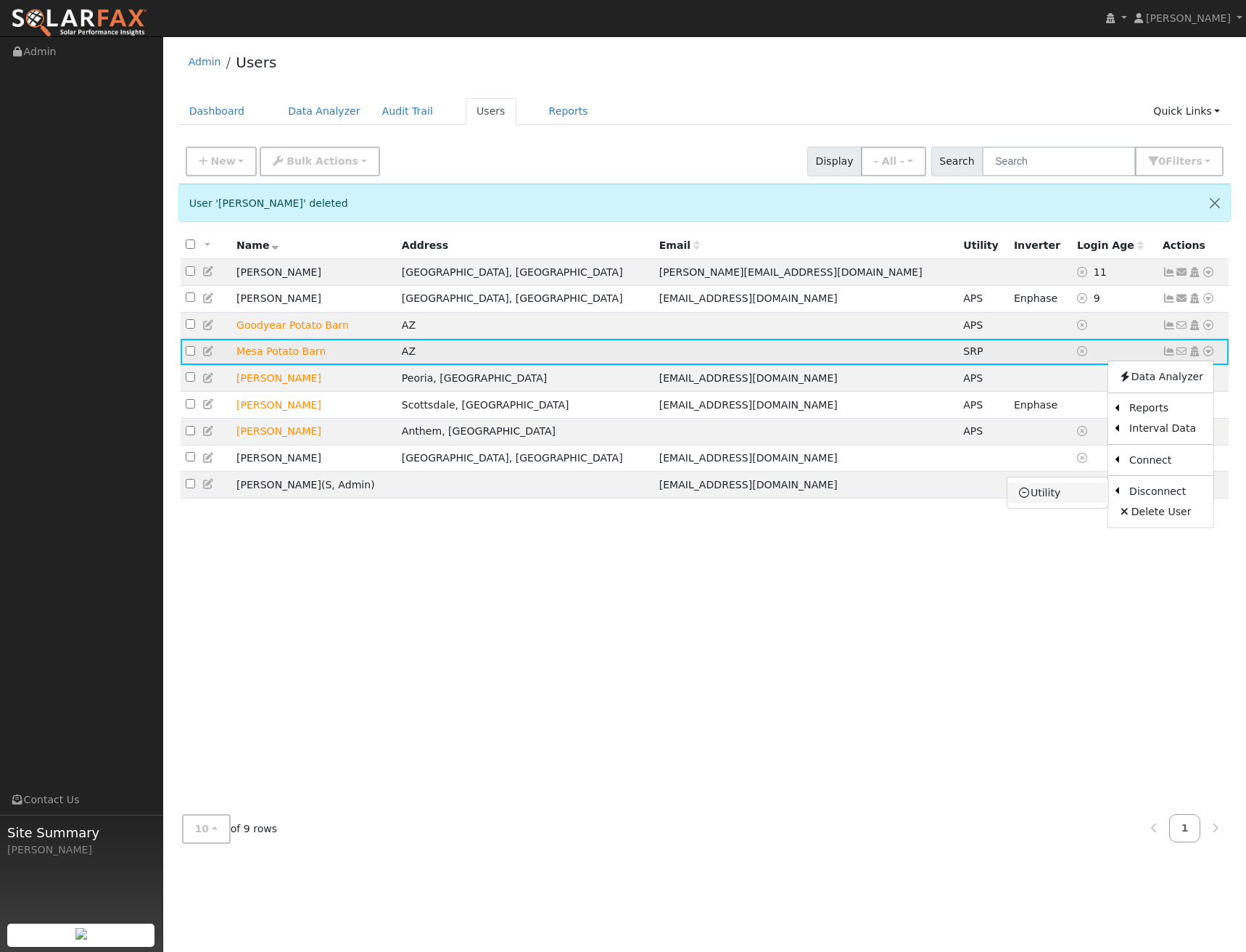
click at [1039, 501] on link "Utility" at bounding box center [1058, 492] width 101 height 20
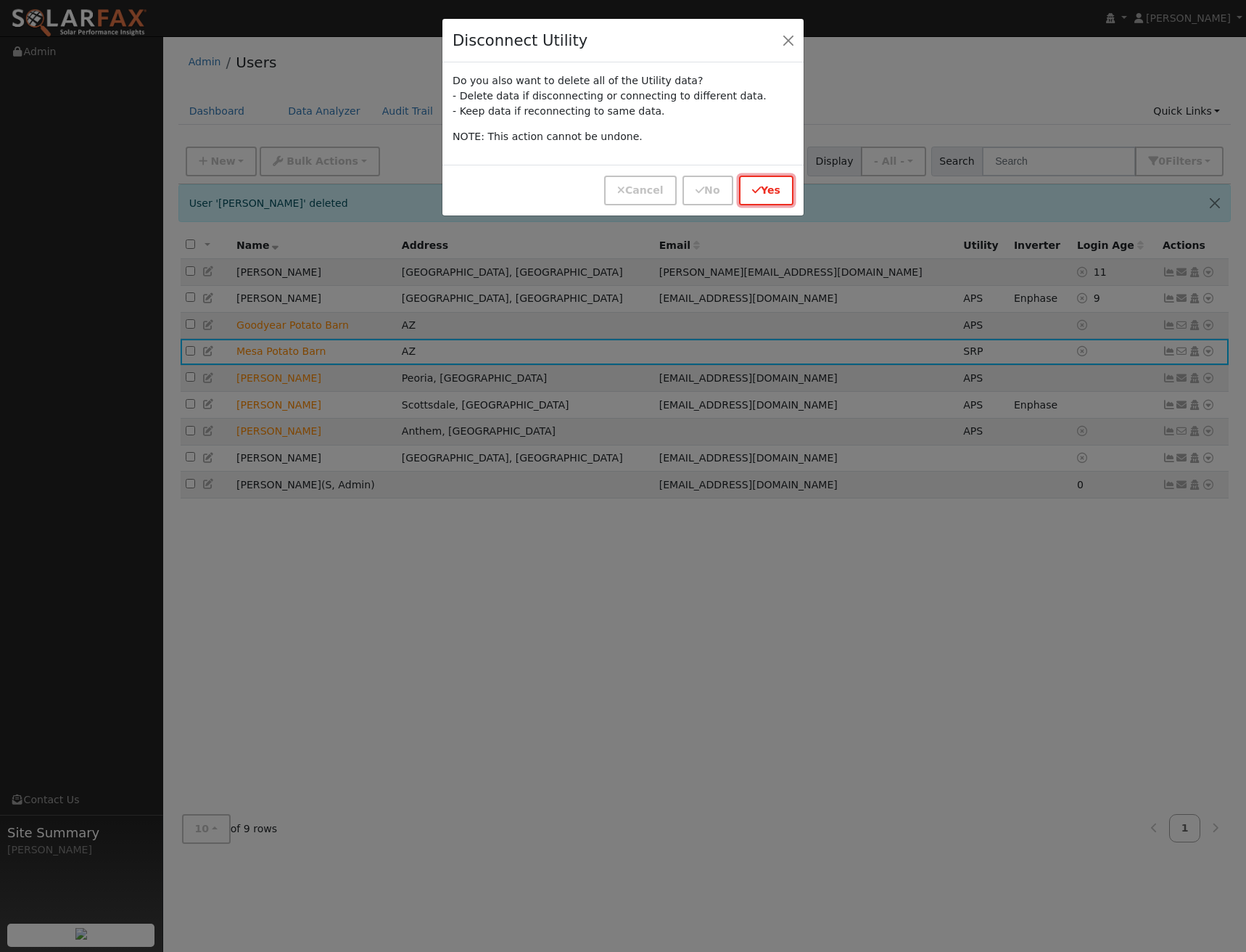
click at [756, 190] on icon "button" at bounding box center [757, 190] width 9 height 10
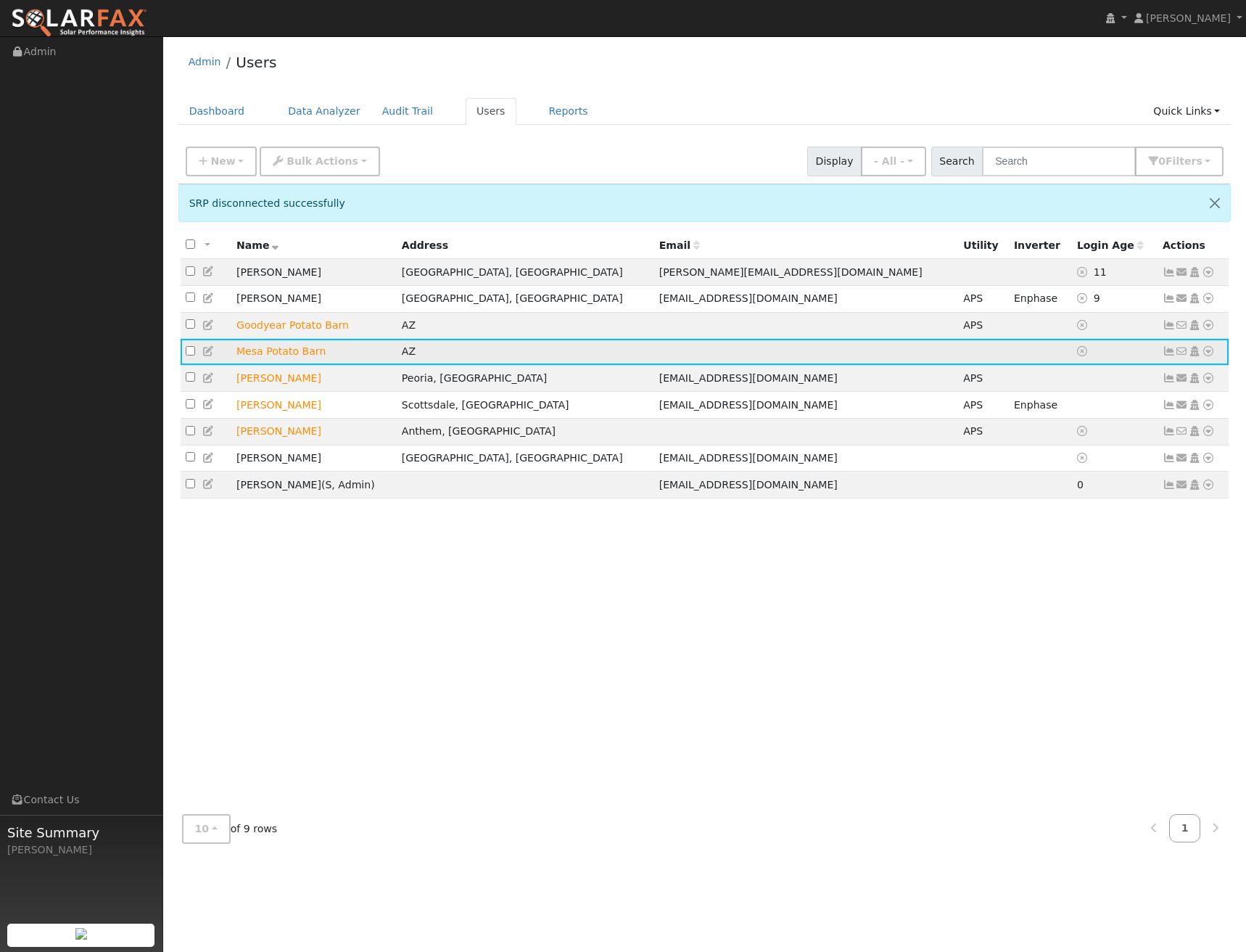
click at [1212, 356] on icon at bounding box center [1209, 352] width 13 height 10
click at [1165, 495] on link "Delete User" at bounding box center [1160, 491] width 105 height 20
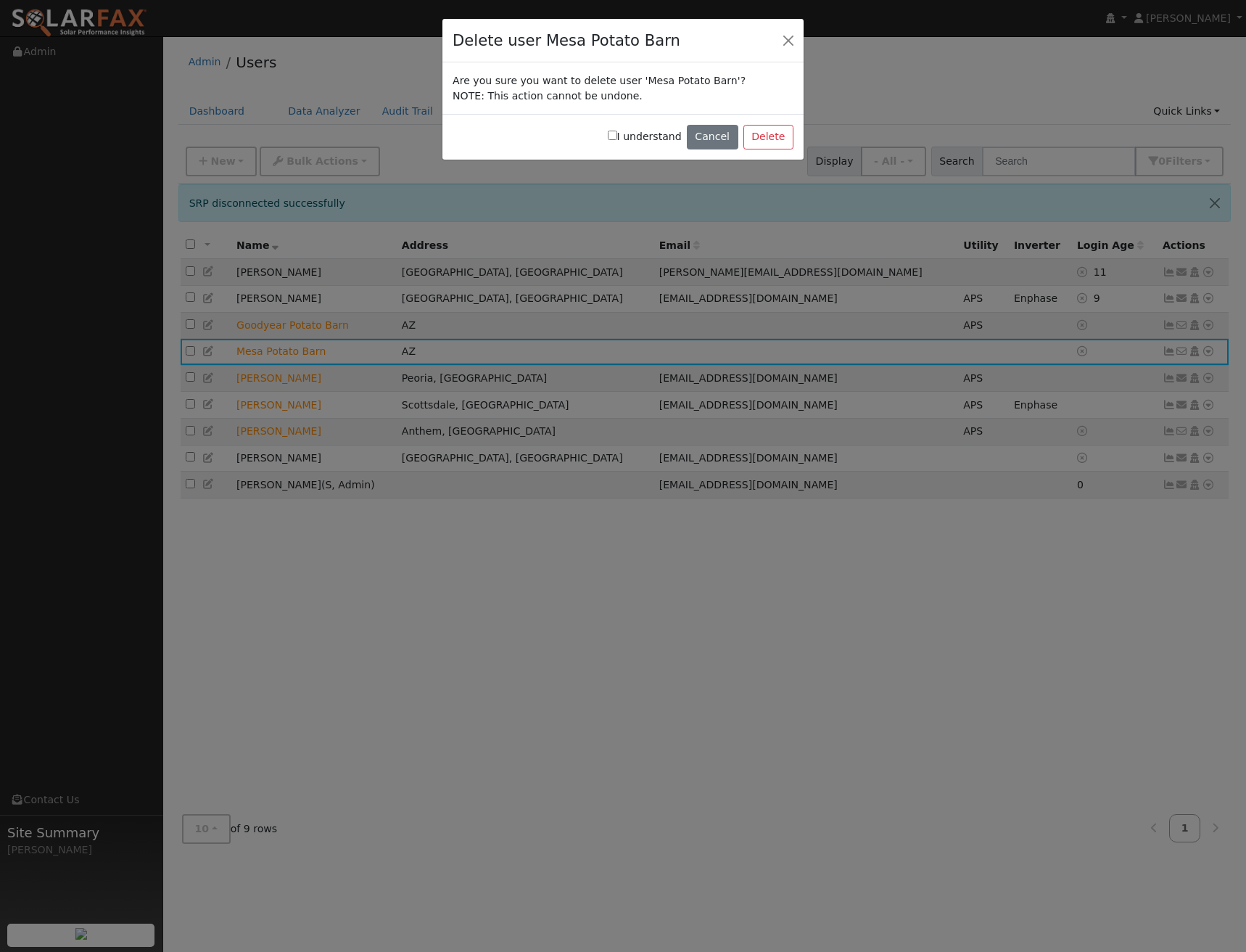
click at [621, 139] on div "I understand Cancel Delete" at bounding box center [623, 136] width 361 height 45
click at [617, 138] on input "I understand" at bounding box center [612, 135] width 10 height 10
checkbox input "true"
click at [755, 139] on button "Delete" at bounding box center [768, 137] width 50 height 25
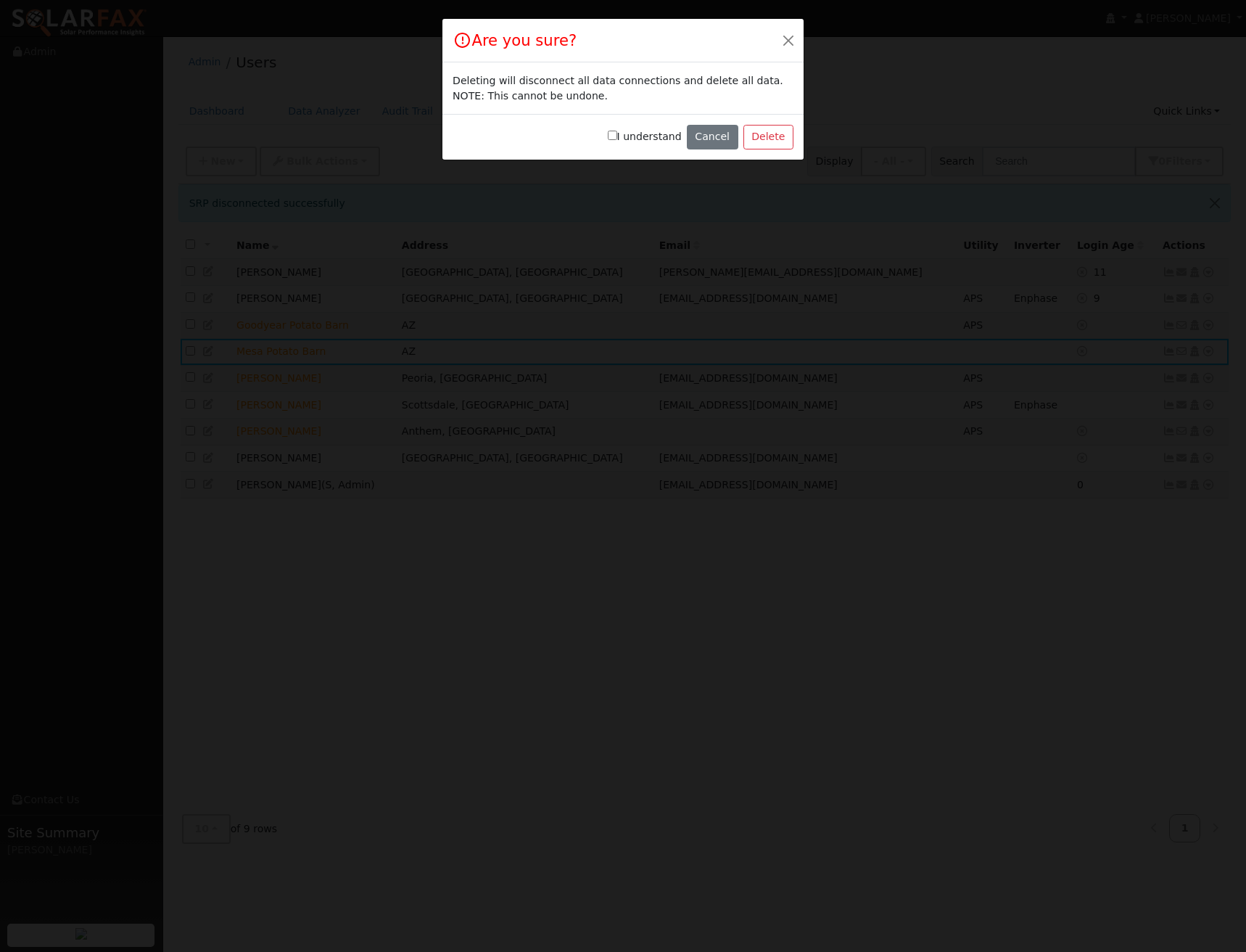
click at [617, 133] on input "I understand" at bounding box center [612, 135] width 10 height 10
checkbox input "true"
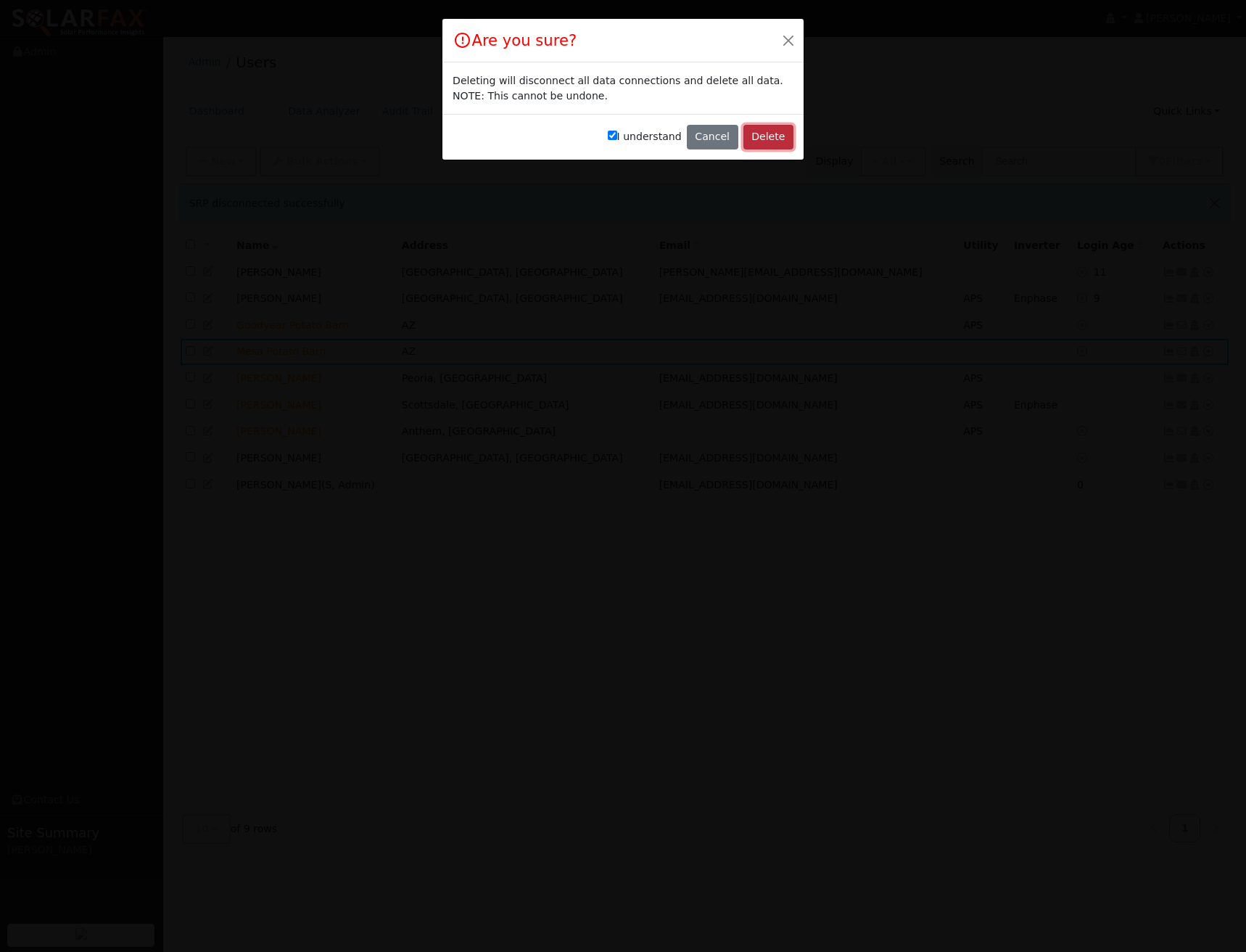
click at [788, 140] on button "Delete" at bounding box center [768, 137] width 50 height 25
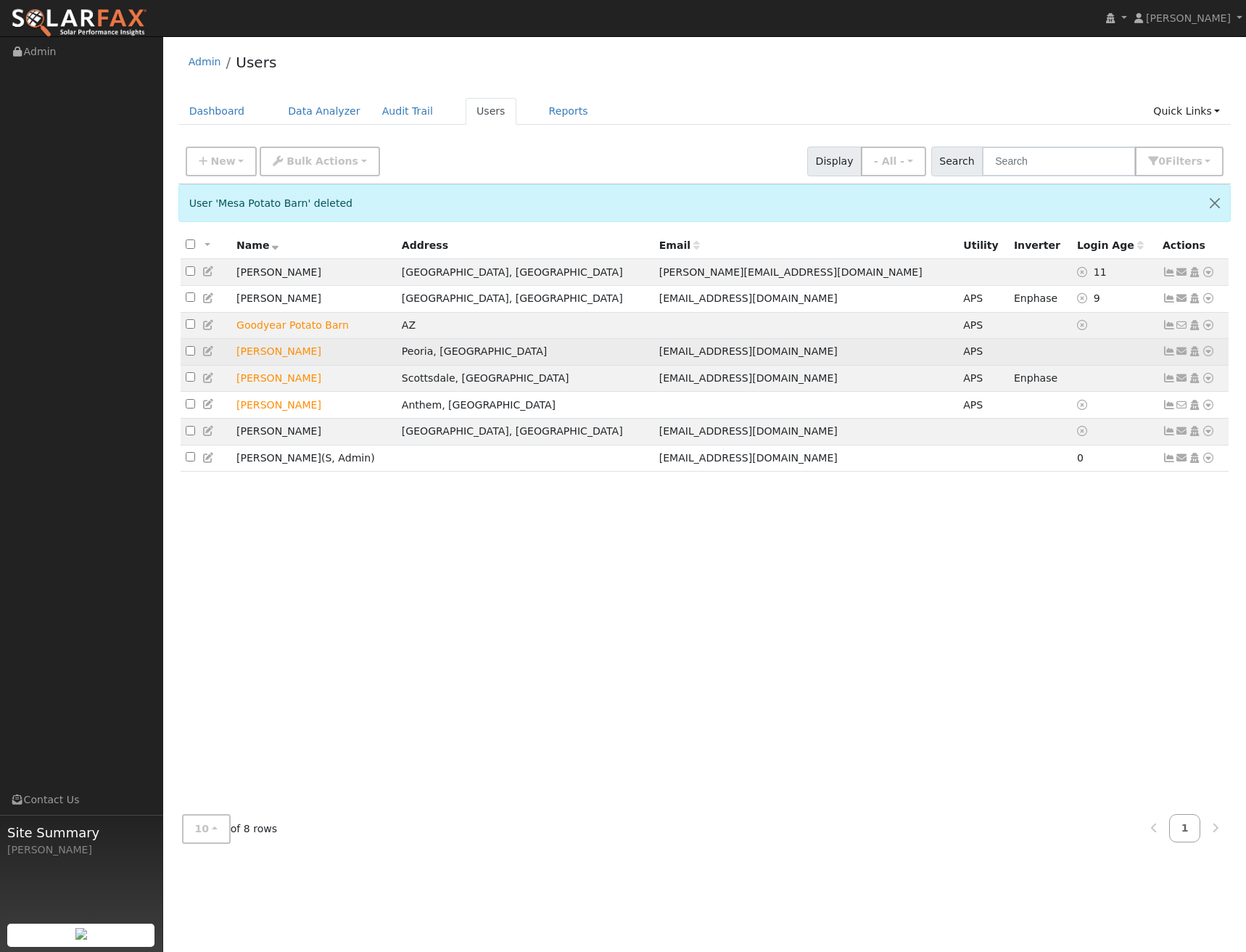
click at [1207, 356] on icon at bounding box center [1209, 352] width 13 height 10
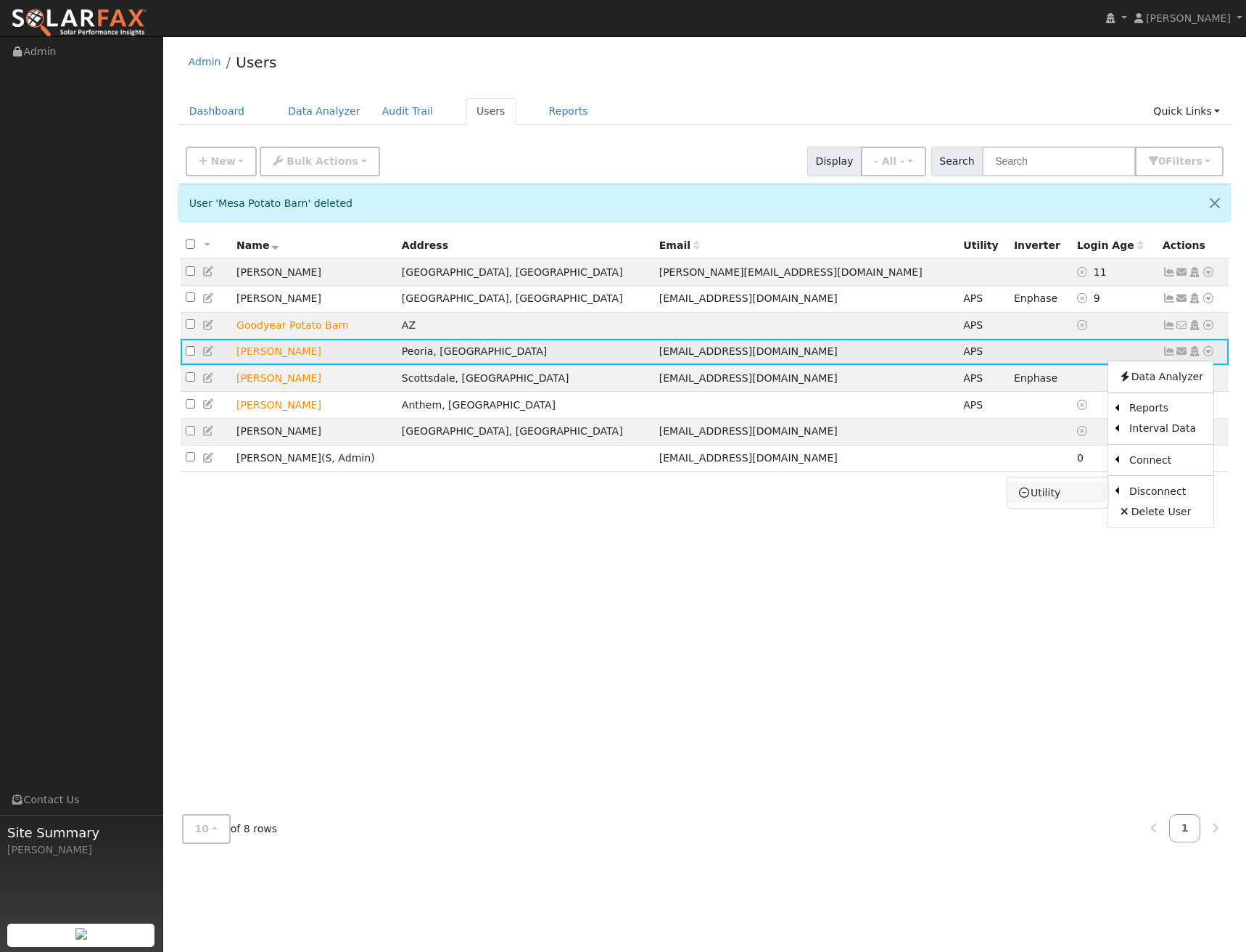
click at [1031, 498] on icon at bounding box center [1025, 493] width 13 height 10
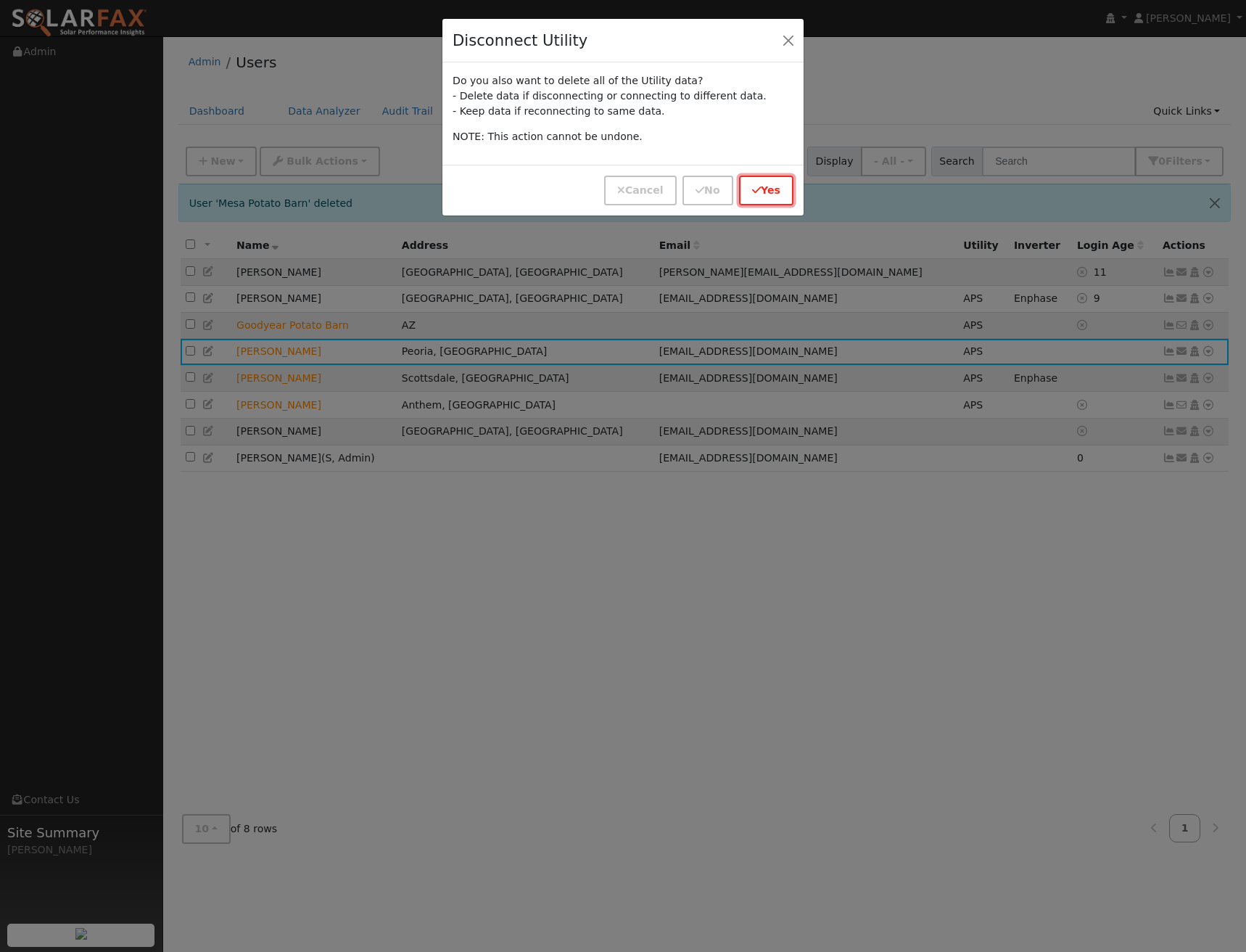
click at [775, 194] on button "Yes" at bounding box center [766, 191] width 54 height 30
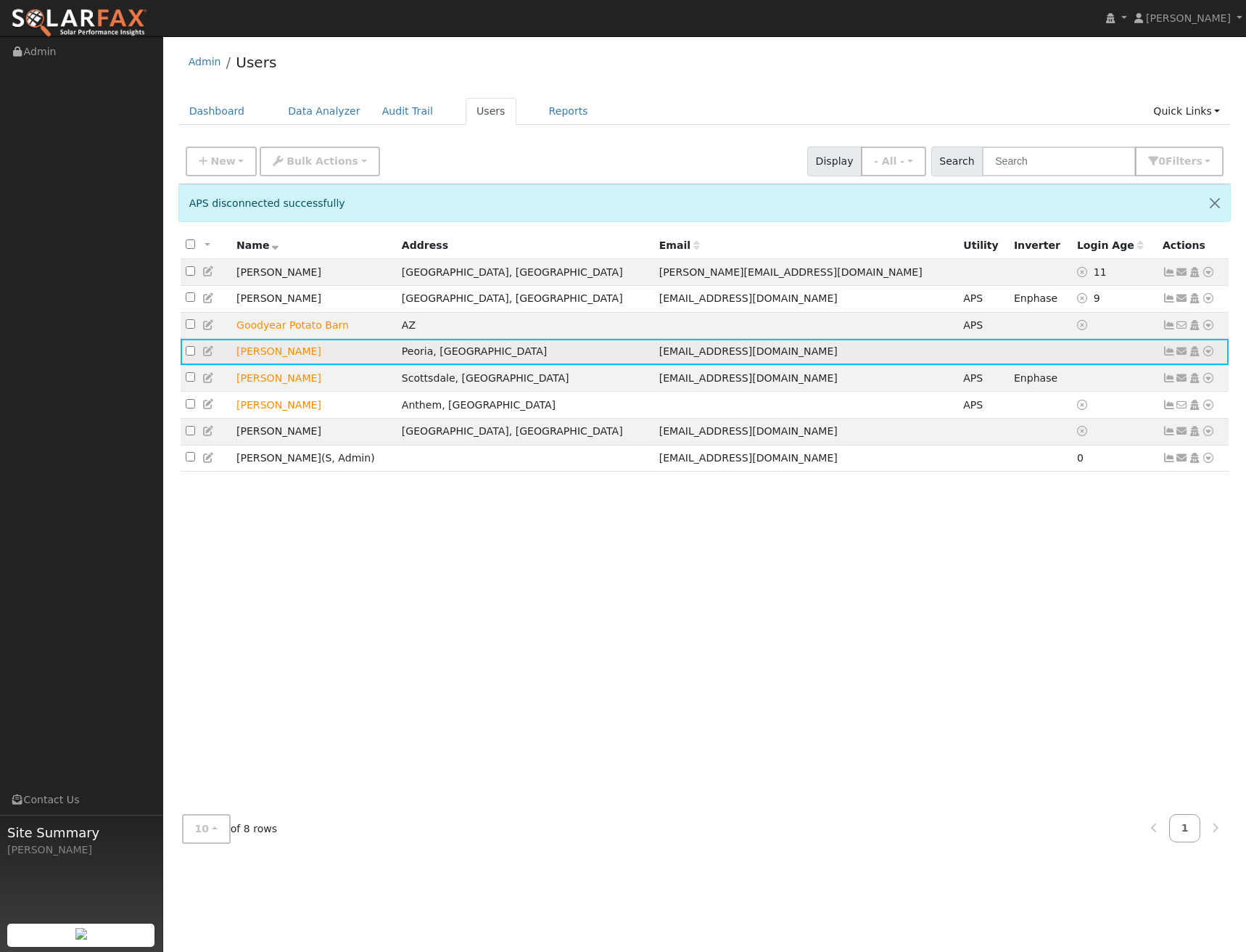
click at [1210, 355] on icon at bounding box center [1209, 352] width 13 height 10
click at [1155, 491] on link "Delete User" at bounding box center [1160, 491] width 105 height 20
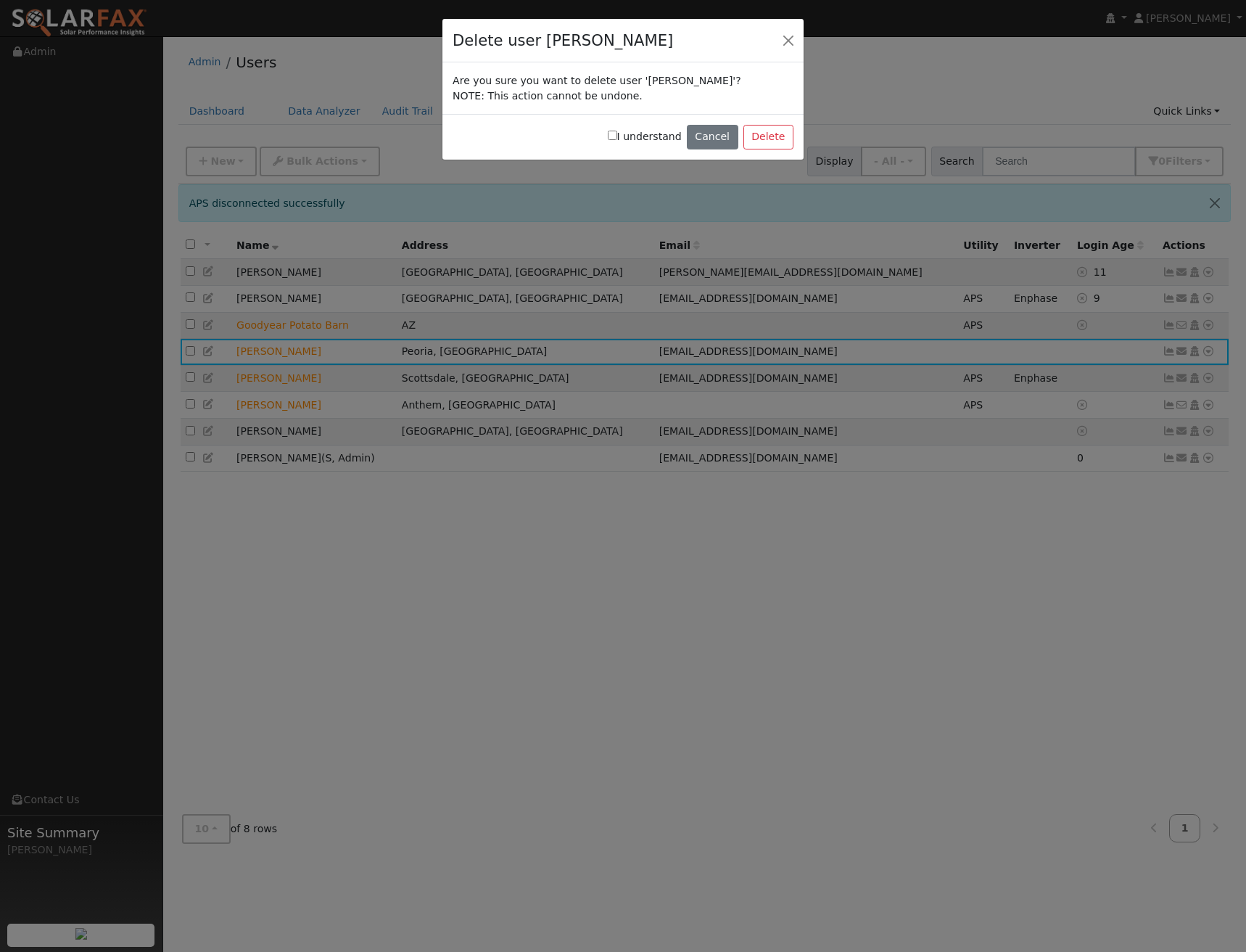
click at [648, 135] on label "I understand" at bounding box center [644, 136] width 74 height 15
click at [617, 135] on input "I understand" at bounding box center [612, 135] width 10 height 10
checkbox input "true"
click at [775, 137] on button "Delete" at bounding box center [768, 137] width 50 height 25
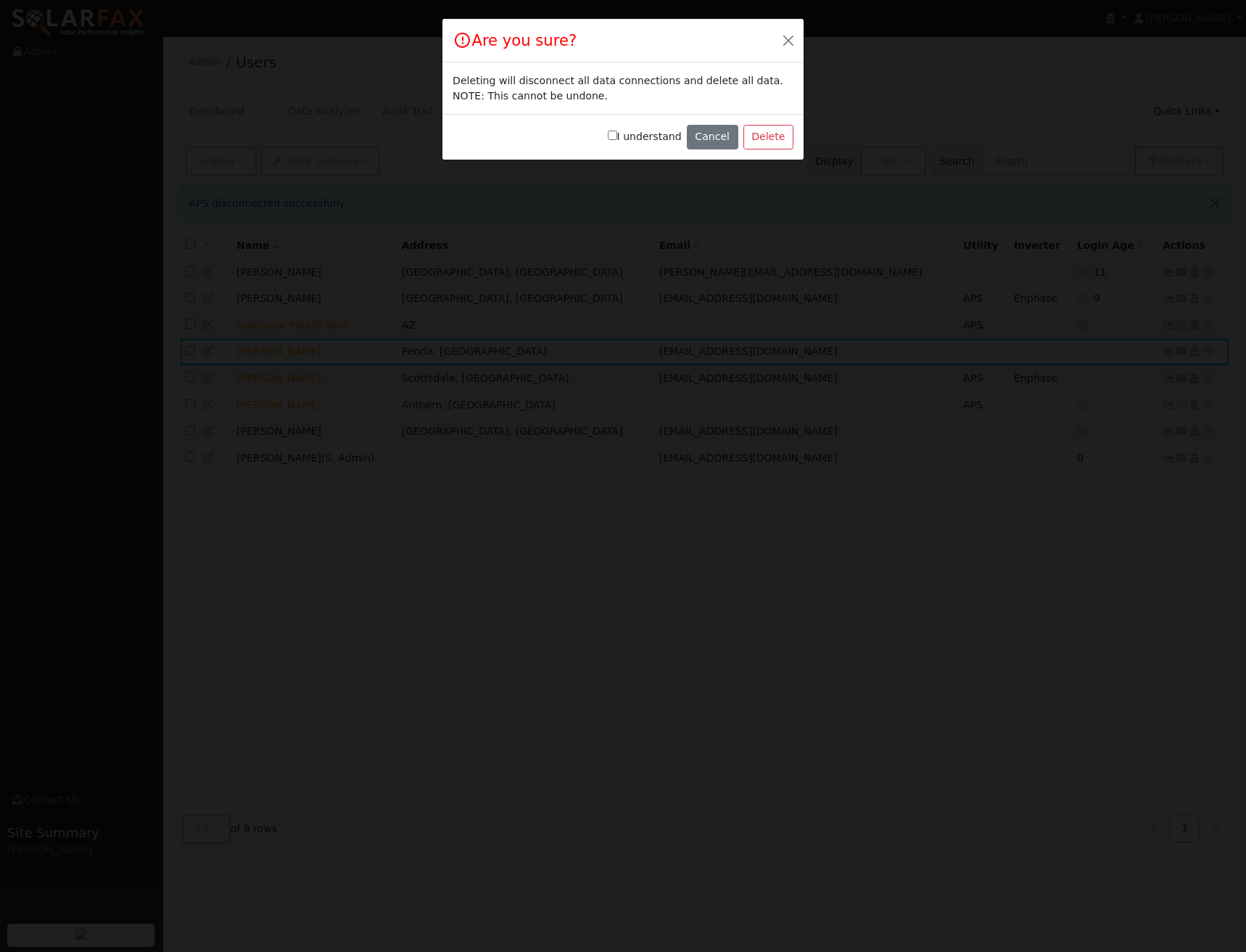
click at [657, 141] on label "I understand" at bounding box center [644, 136] width 74 height 15
click at [617, 140] on input "I understand" at bounding box center [612, 135] width 10 height 10
checkbox input "true"
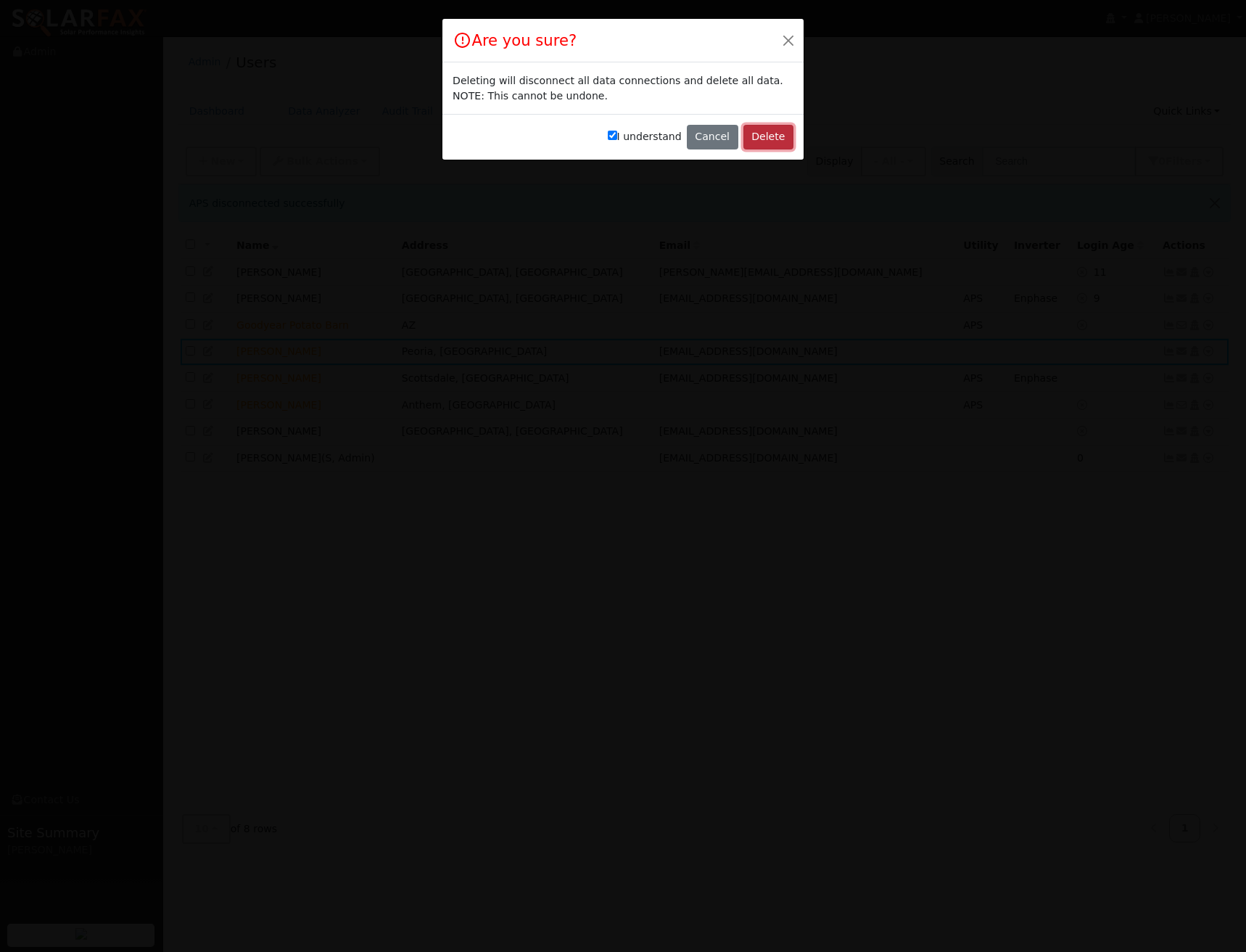
click at [762, 134] on button "Delete" at bounding box center [768, 137] width 50 height 25
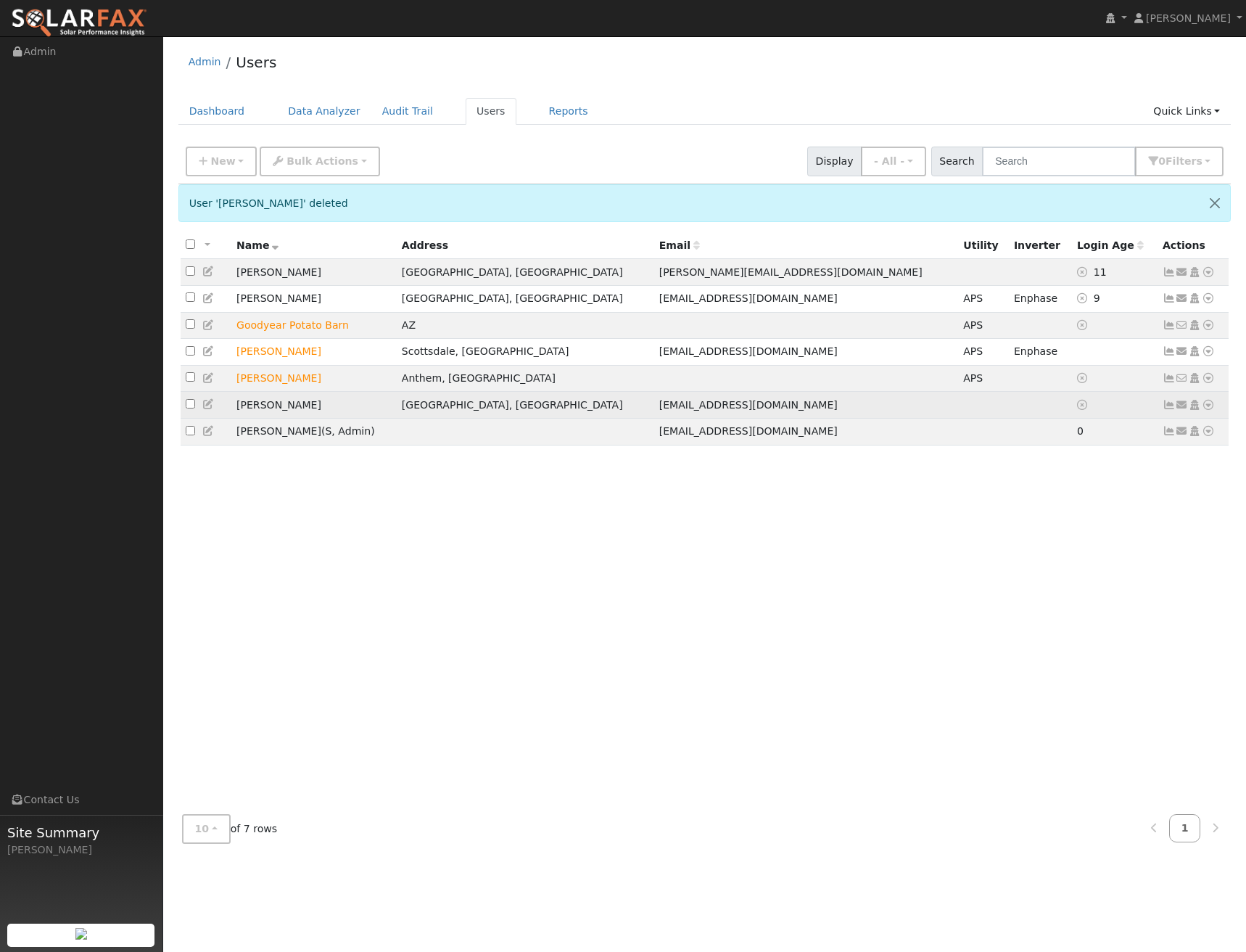
click at [1212, 410] on icon at bounding box center [1209, 405] width 13 height 10
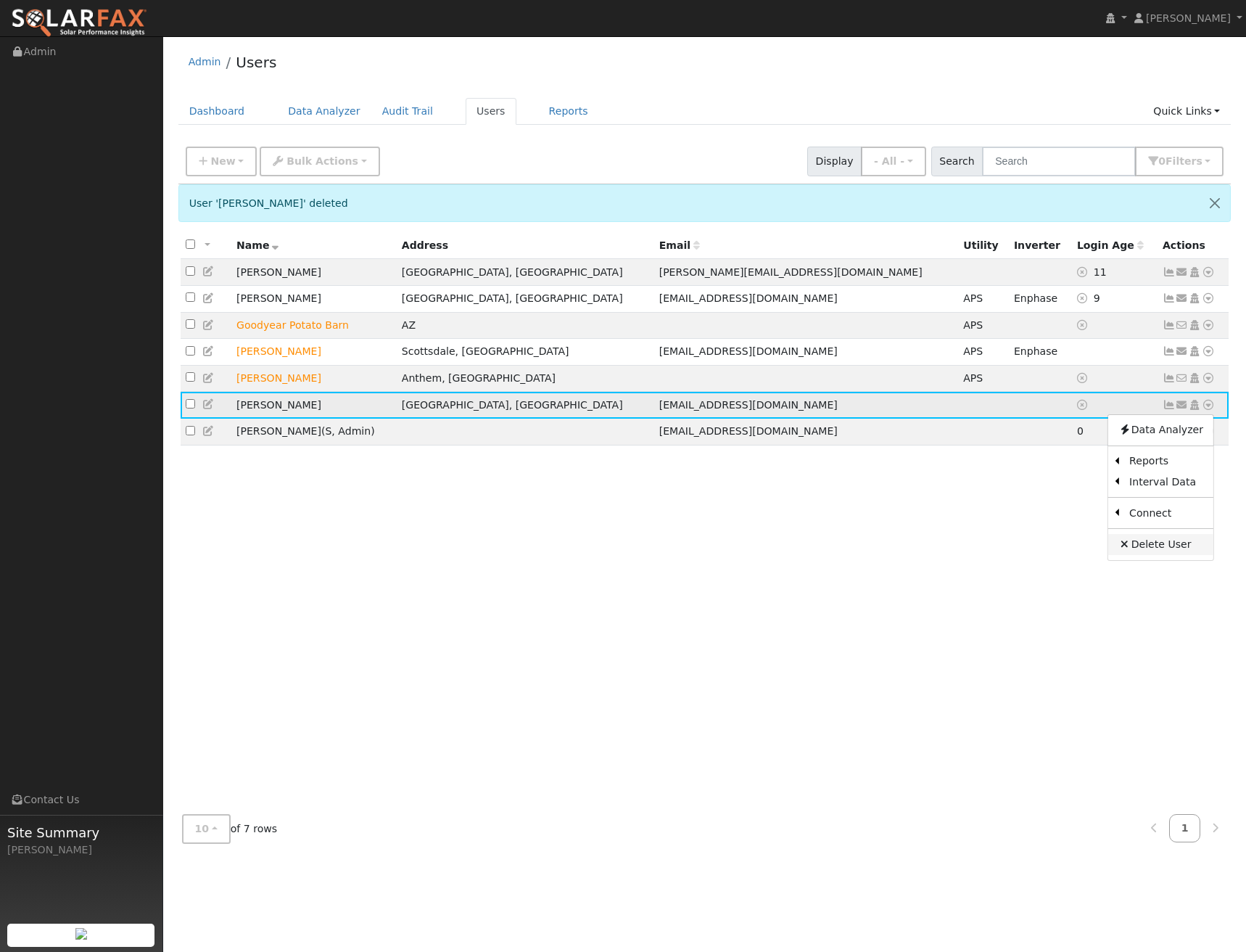
click at [1159, 554] on link "Delete User" at bounding box center [1160, 544] width 105 height 20
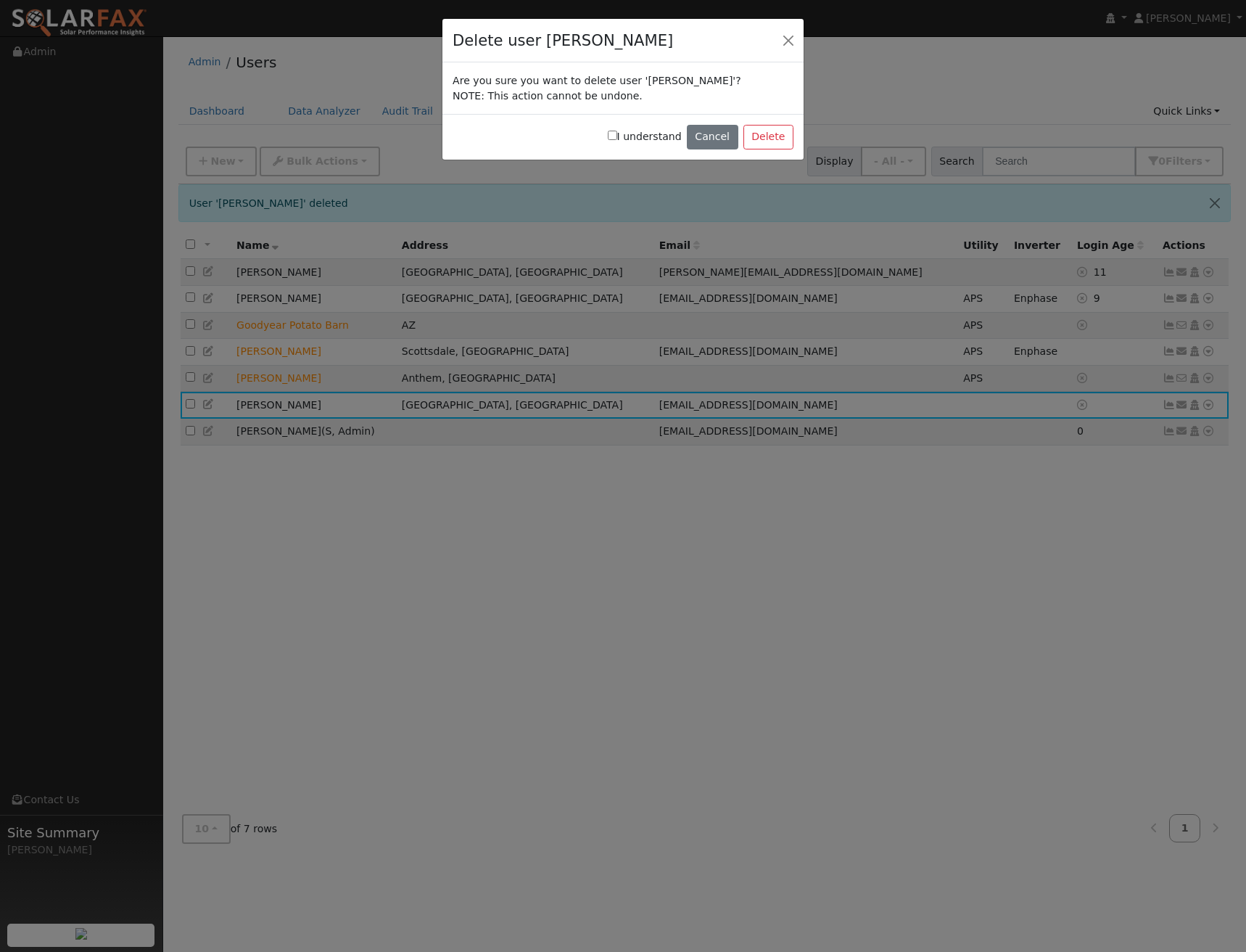
click at [644, 133] on label "I understand" at bounding box center [644, 136] width 74 height 15
click at [617, 133] on input "I understand" at bounding box center [612, 135] width 10 height 10
checkbox input "true"
click at [752, 129] on button "Delete" at bounding box center [768, 137] width 50 height 25
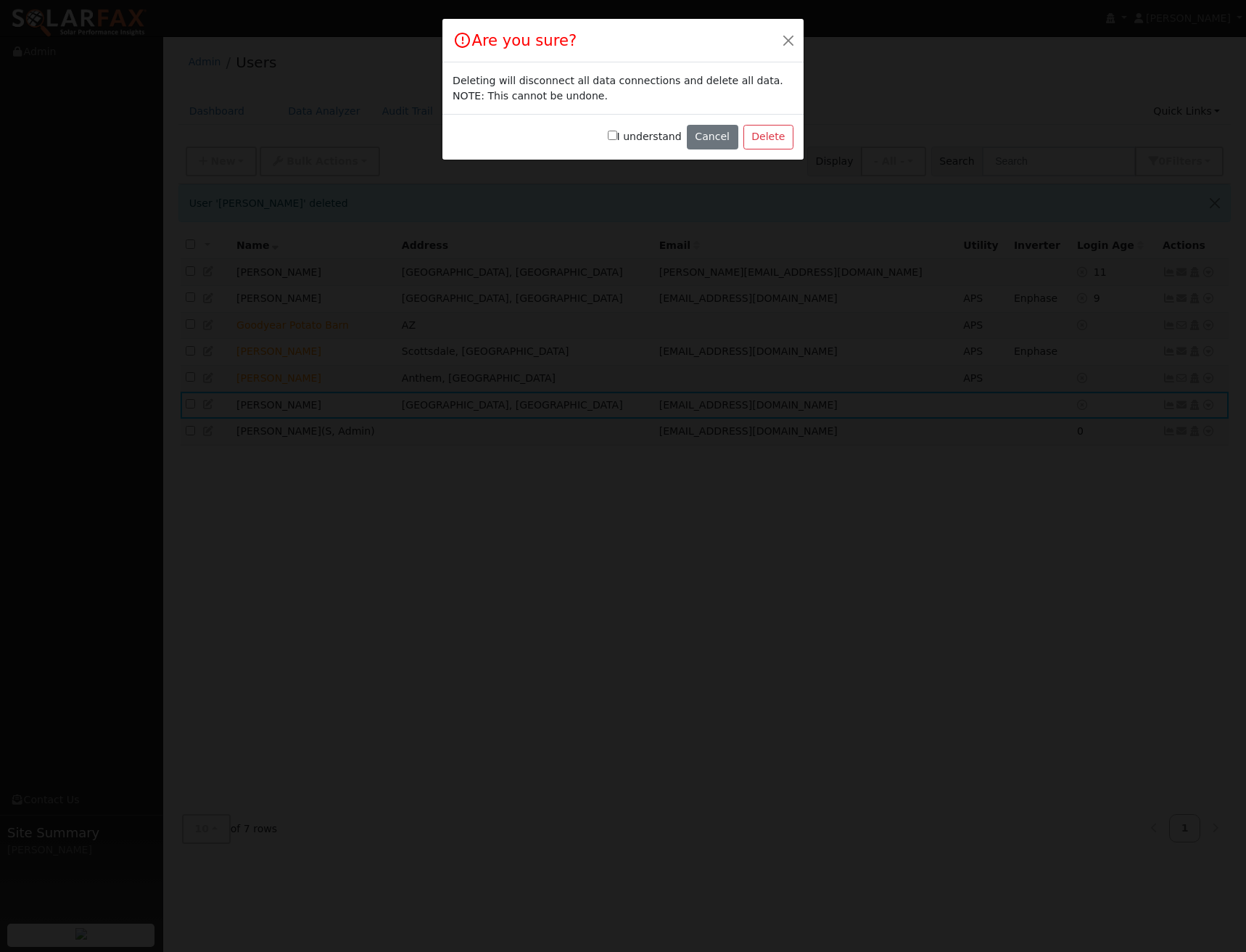
click at [638, 136] on label "I understand" at bounding box center [644, 136] width 74 height 15
click at [617, 136] on input "I understand" at bounding box center [612, 135] width 10 height 10
checkbox input "true"
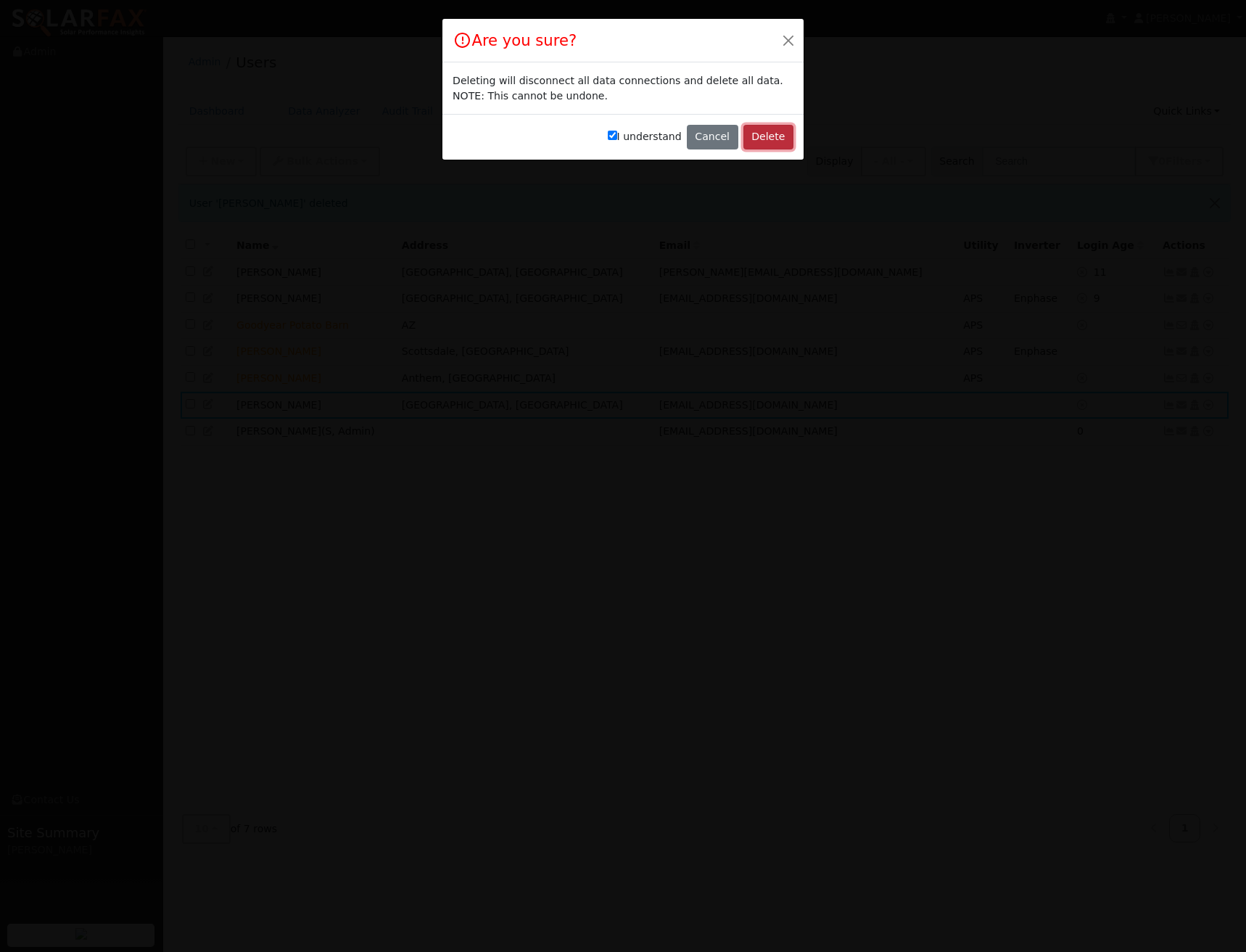
click at [769, 131] on button "Delete" at bounding box center [768, 137] width 50 height 25
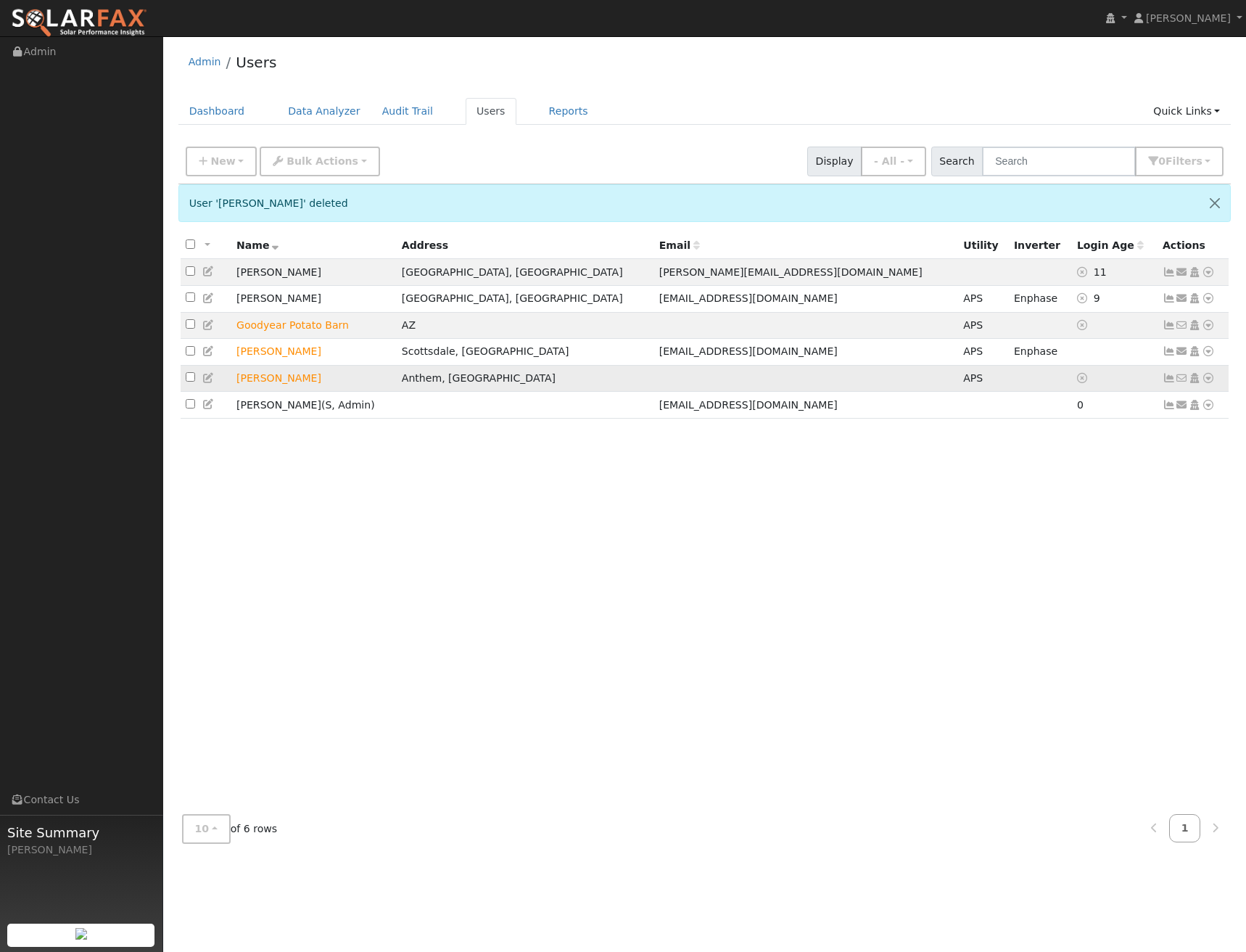
click at [1208, 383] on icon at bounding box center [1209, 378] width 13 height 10
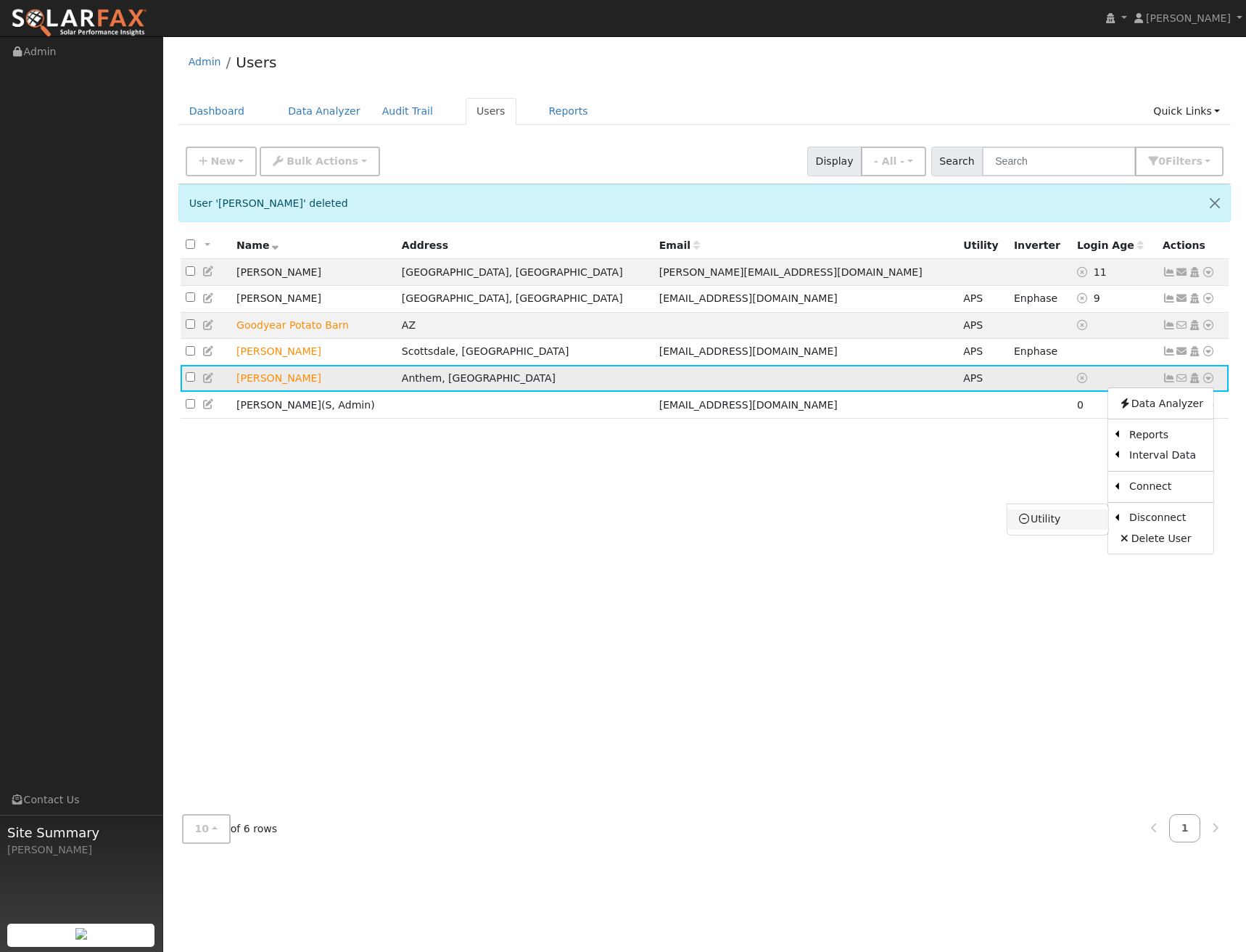
click at [1058, 524] on link "Utility" at bounding box center [1058, 519] width 101 height 20
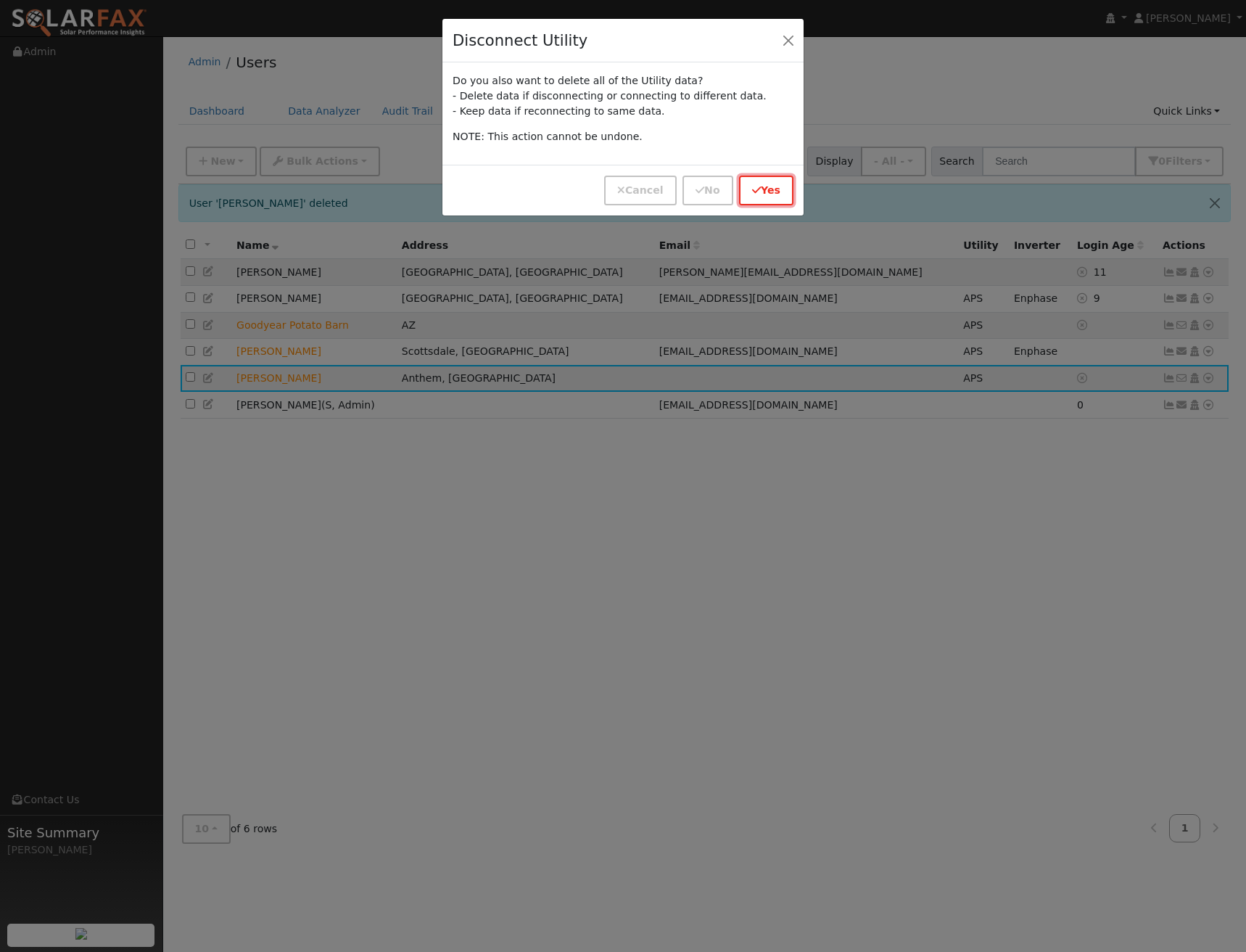
click at [771, 194] on button "Yes" at bounding box center [766, 191] width 54 height 30
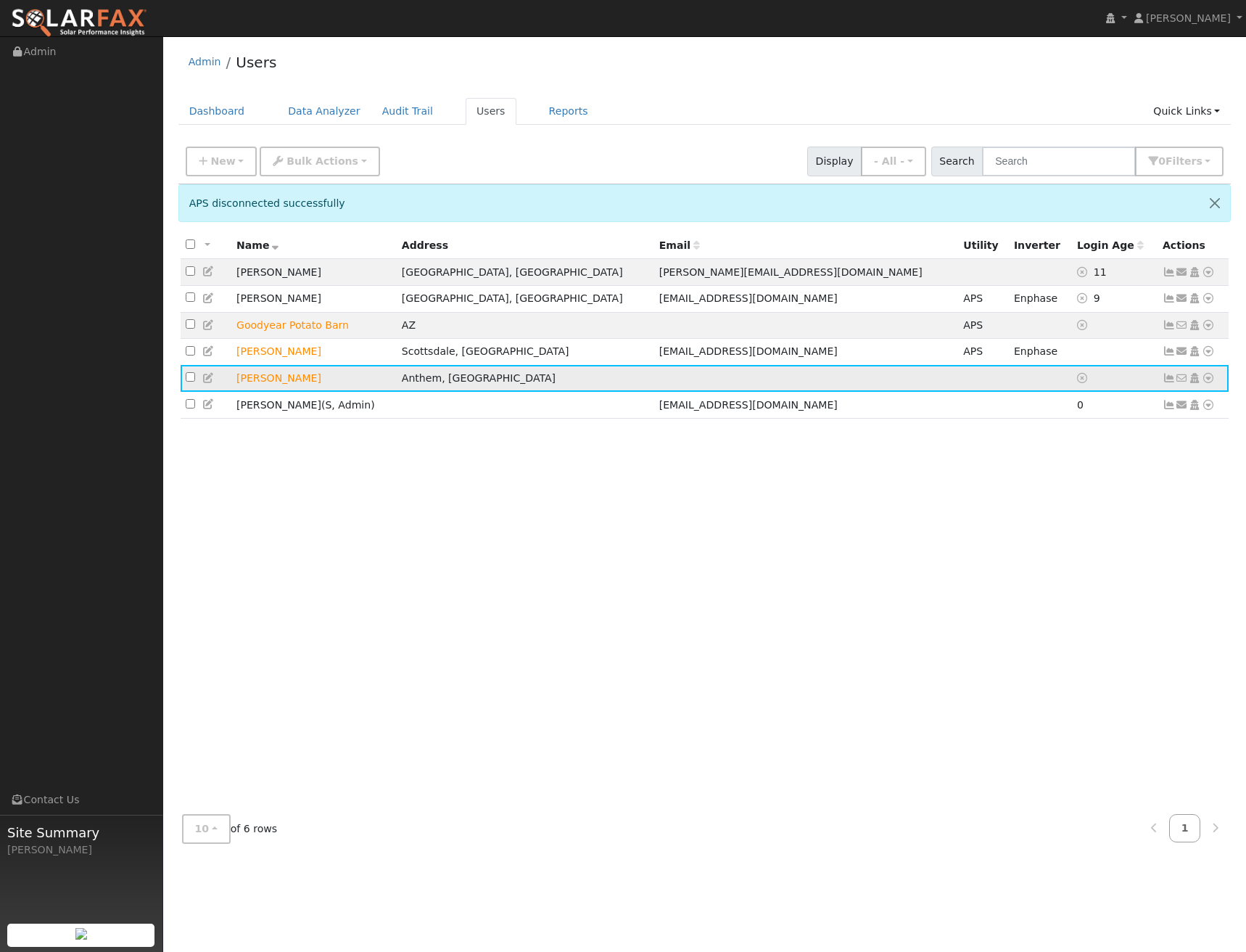
click at [1212, 383] on icon at bounding box center [1209, 378] width 13 height 10
click at [1173, 525] on link "Delete User" at bounding box center [1160, 518] width 105 height 20
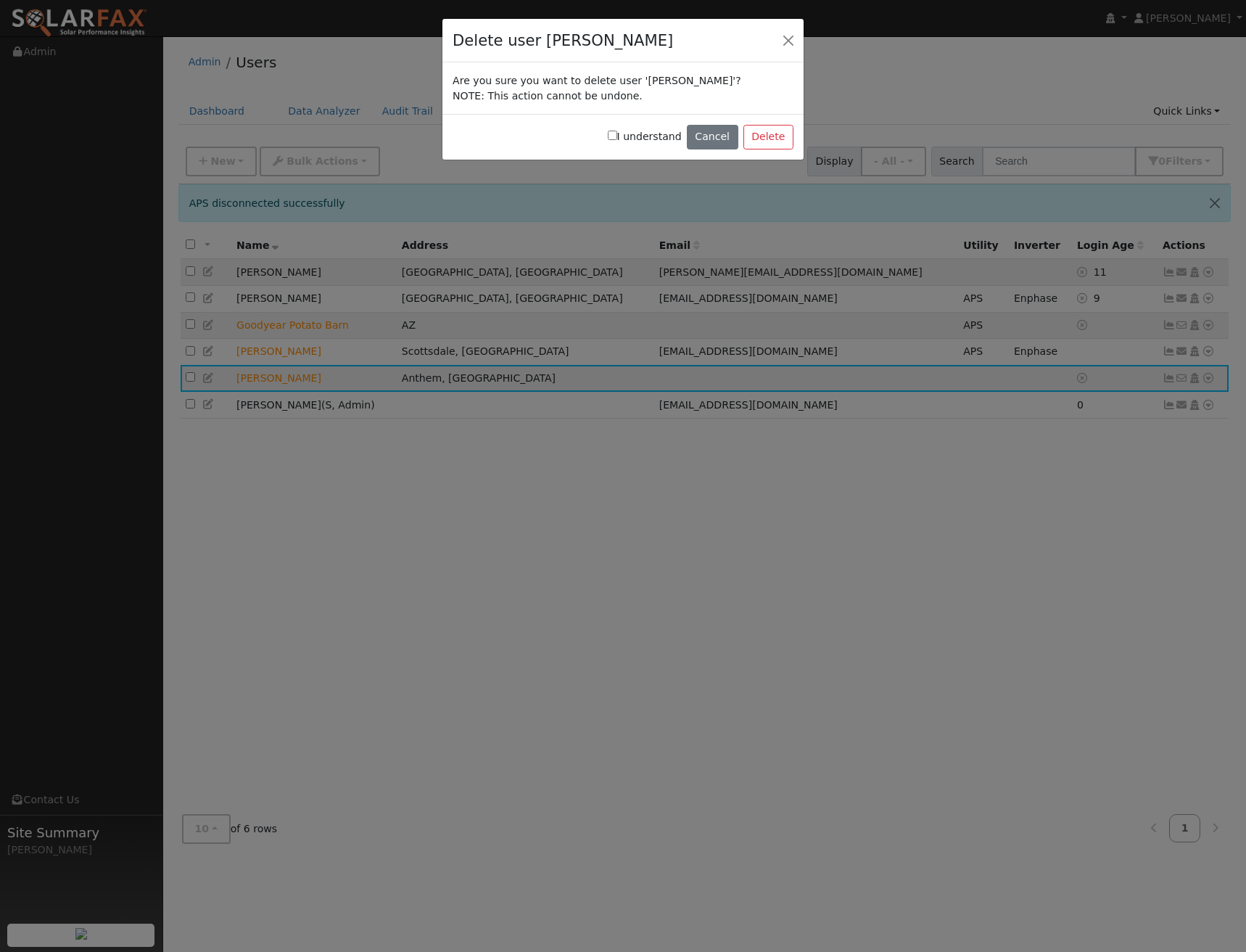
click at [662, 136] on label "I understand" at bounding box center [644, 136] width 74 height 15
click at [617, 136] on input "I understand" at bounding box center [612, 135] width 10 height 10
checkbox input "true"
click at [778, 135] on button "Delete" at bounding box center [768, 137] width 50 height 25
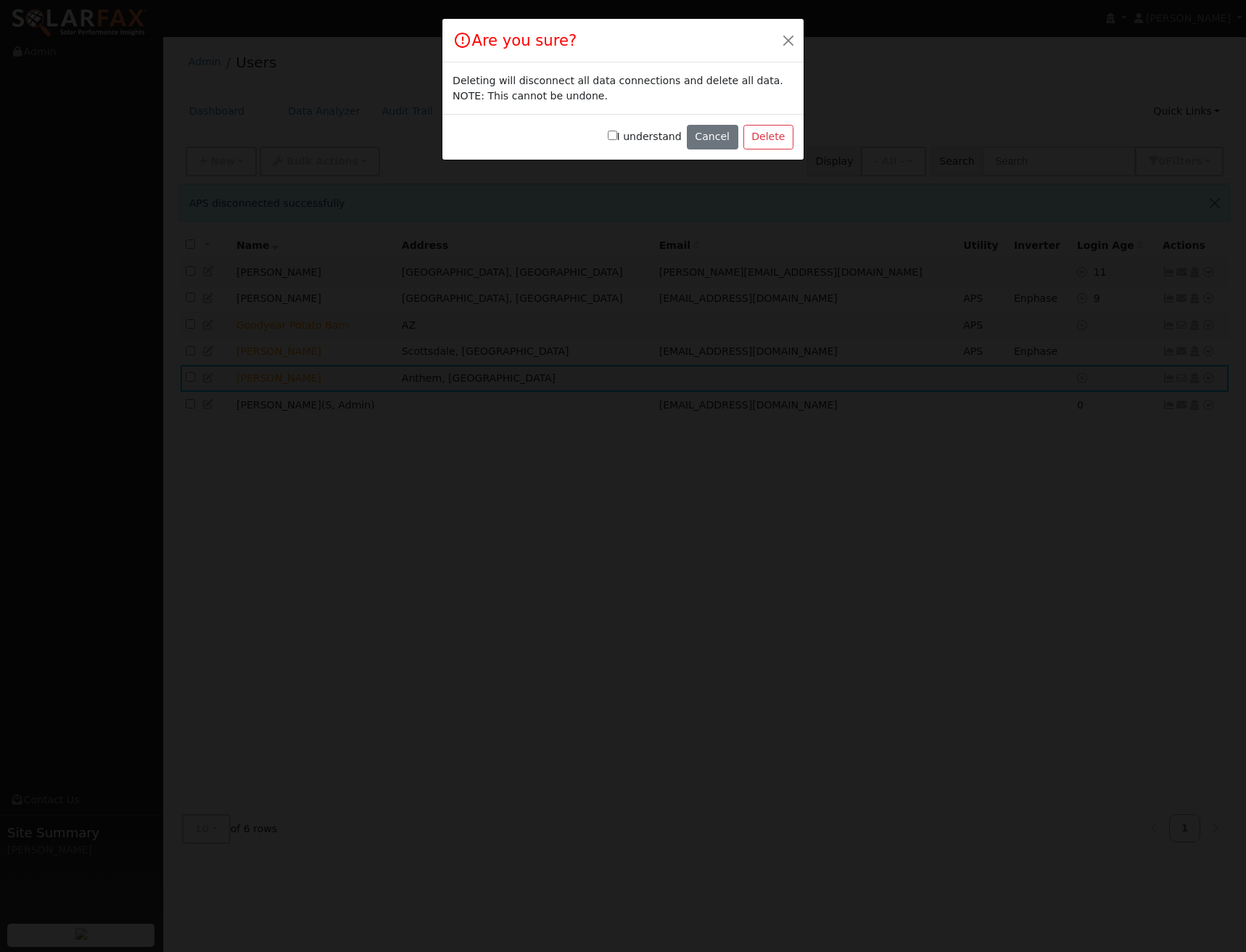
click at [663, 137] on label "I understand" at bounding box center [644, 136] width 74 height 15
click at [617, 137] on input "I understand" at bounding box center [612, 135] width 10 height 10
checkbox input "true"
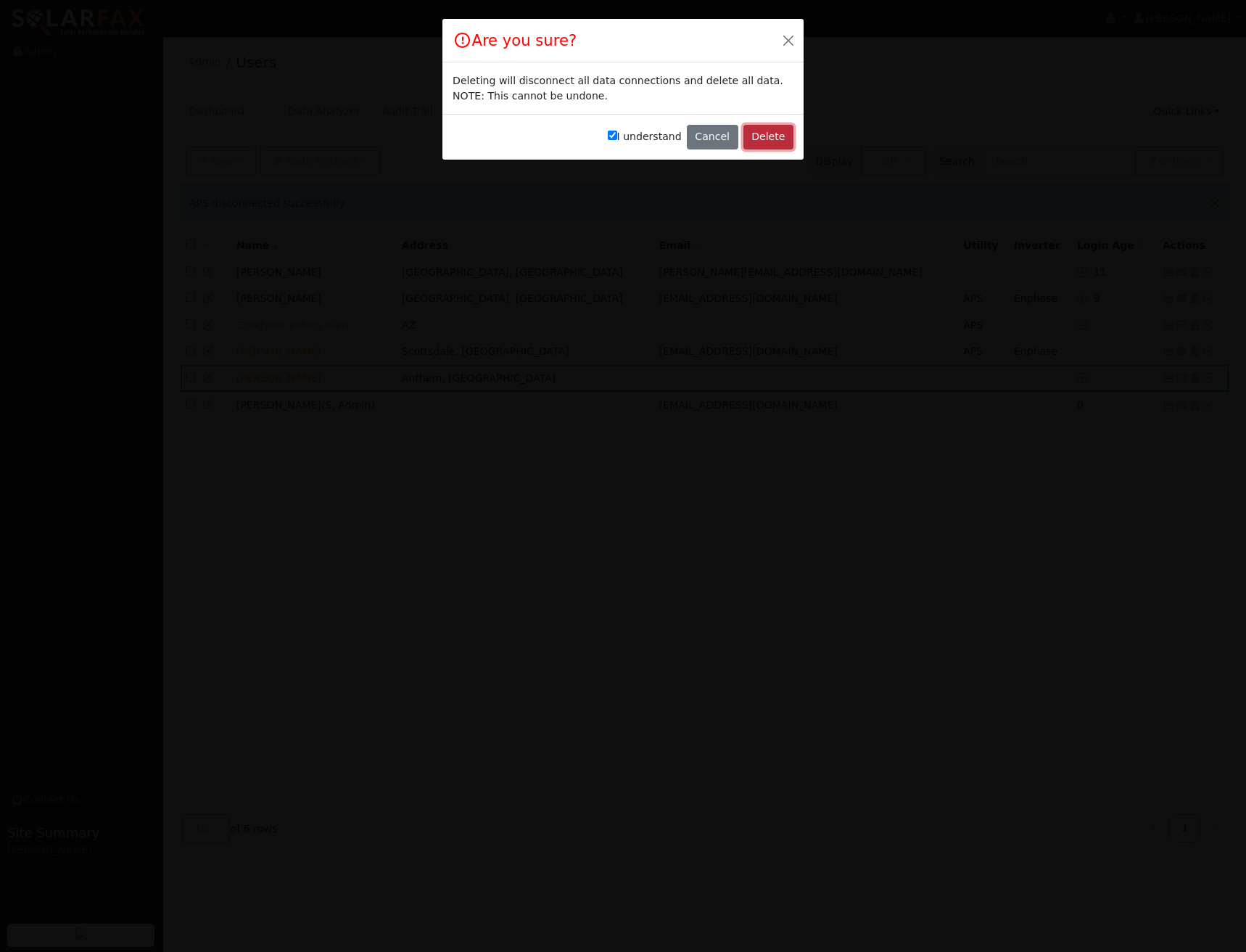
click at [771, 135] on button "Delete" at bounding box center [768, 137] width 50 height 25
